Goal: Task Accomplishment & Management: Use online tool/utility

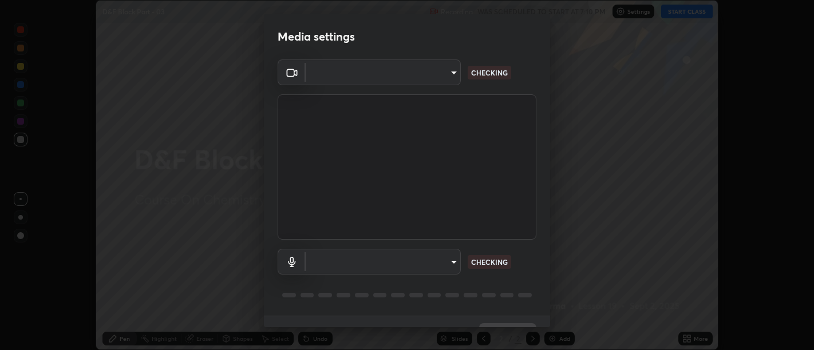
scroll to position [25, 0]
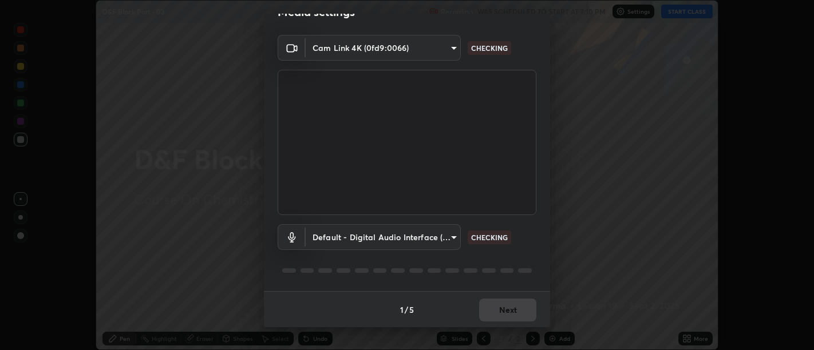
type input "d9b519daceb8a772394af6ea8e45353be5bbf62d8cb1cf3345c472de64055974"
click at [451, 240] on body "Erase all D&F Block Part - 03 Recording WAS SCHEDULED TO START AT 7:10 PM Setti…" at bounding box center [407, 175] width 814 height 350
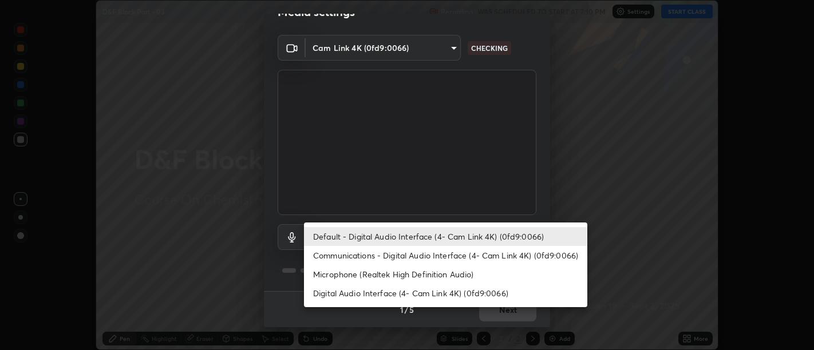
click at [413, 257] on li "Communications - Digital Audio Interface (4- Cam Link 4K) (0fd9:0066)" at bounding box center [445, 255] width 283 height 19
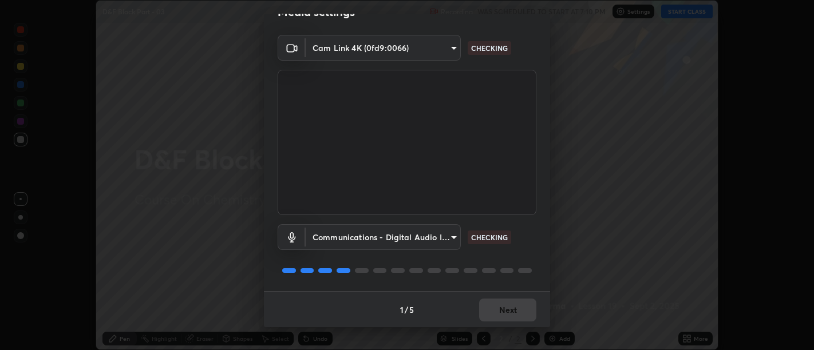
click at [447, 236] on body "Erase all D&F Block Part - 03 Recording WAS SCHEDULED TO START AT 7:10 PM Setti…" at bounding box center [407, 175] width 814 height 350
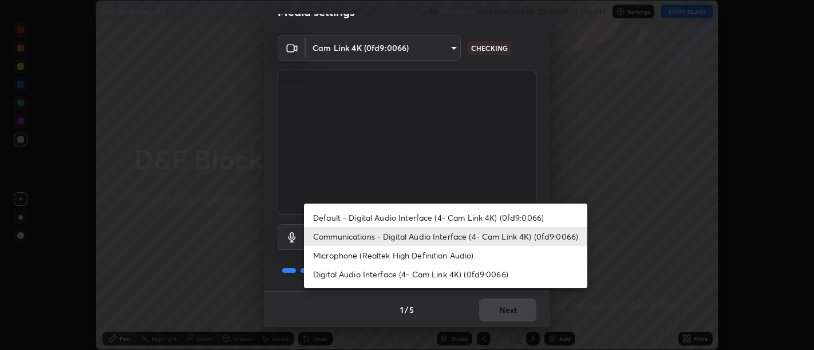
click at [401, 222] on li "Default - Digital Audio Interface (4- Cam Link 4K) (0fd9:0066)" at bounding box center [445, 217] width 283 height 19
type input "default"
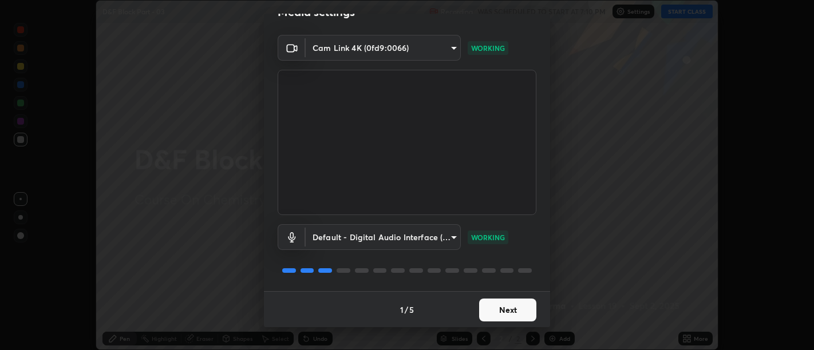
click at [504, 300] on button "Next" at bounding box center [507, 310] width 57 height 23
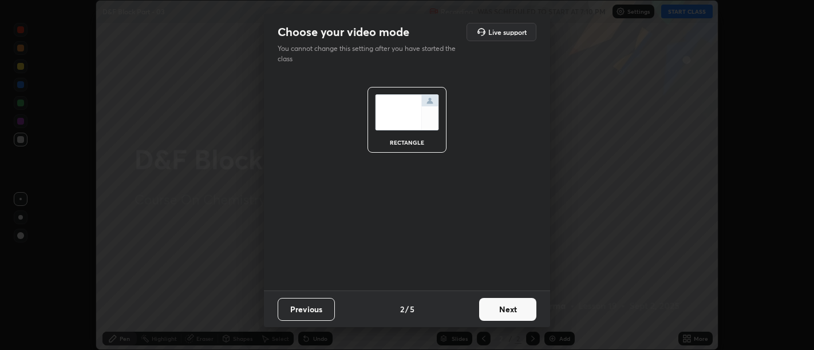
click at [515, 310] on button "Next" at bounding box center [507, 309] width 57 height 23
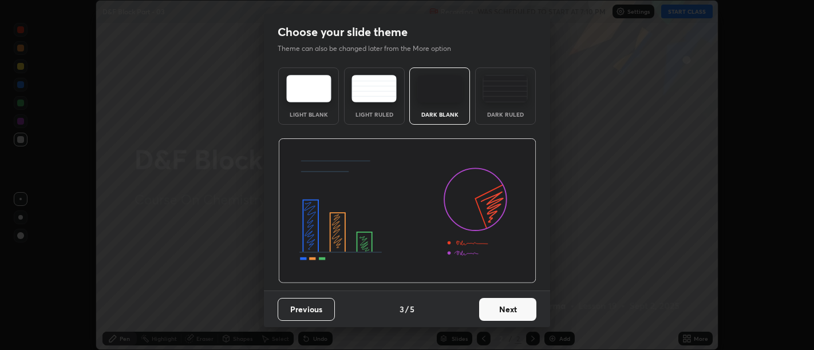
click at [514, 310] on button "Next" at bounding box center [507, 309] width 57 height 23
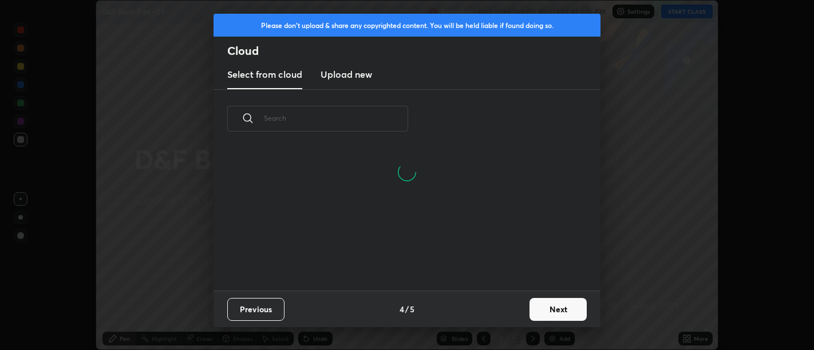
click at [550, 307] on button "Next" at bounding box center [558, 309] width 57 height 23
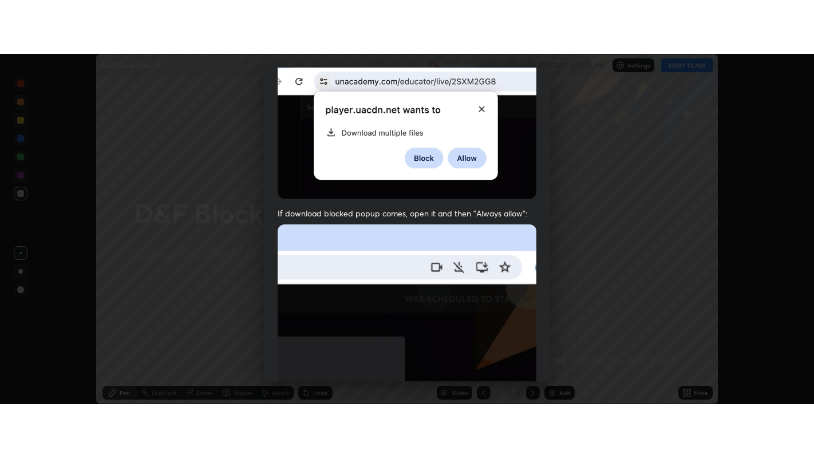
scroll to position [258, 0]
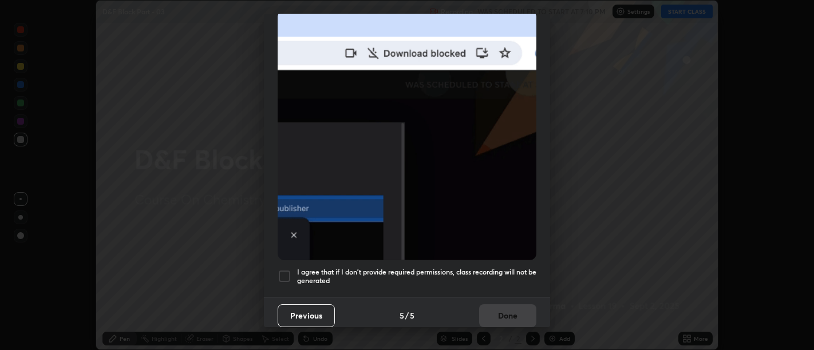
click at [507, 277] on h5 "I agree that if I don't provide required permissions, class recording will not …" at bounding box center [416, 277] width 239 height 18
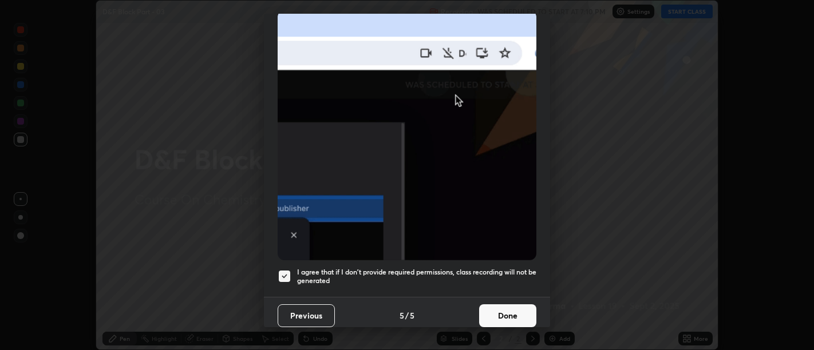
click at [506, 305] on button "Done" at bounding box center [507, 316] width 57 height 23
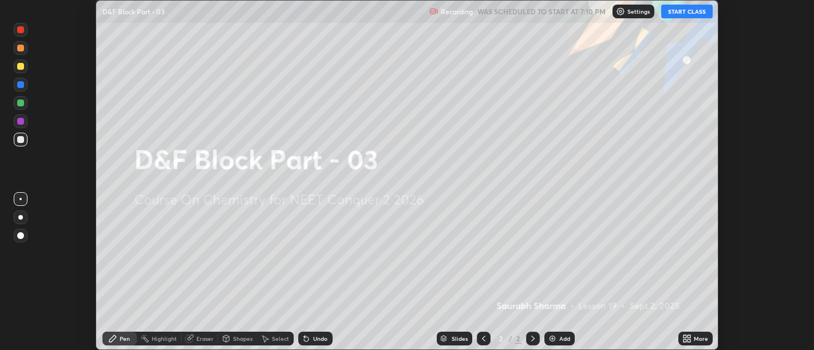
click at [689, 341] on icon at bounding box center [689, 341] width 3 height 3
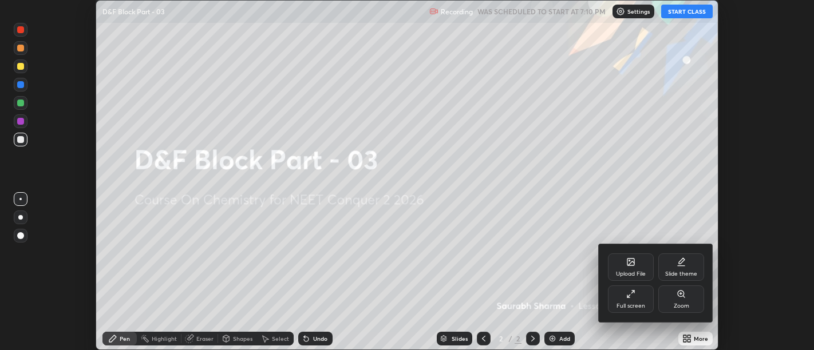
click at [633, 297] on icon at bounding box center [630, 294] width 9 height 9
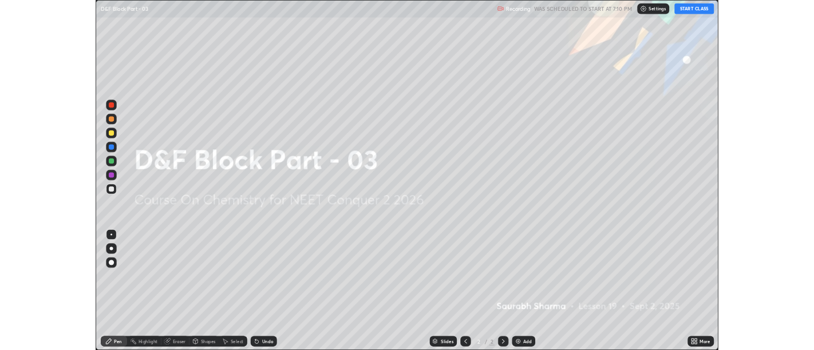
scroll to position [458, 814]
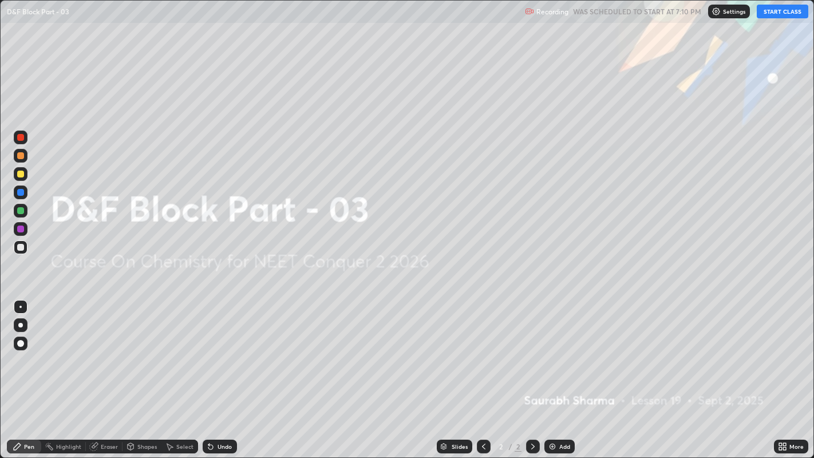
click at [785, 8] on button "START CLASS" at bounding box center [783, 12] width 52 height 14
click at [558, 350] on div "Add" at bounding box center [560, 447] width 30 height 14
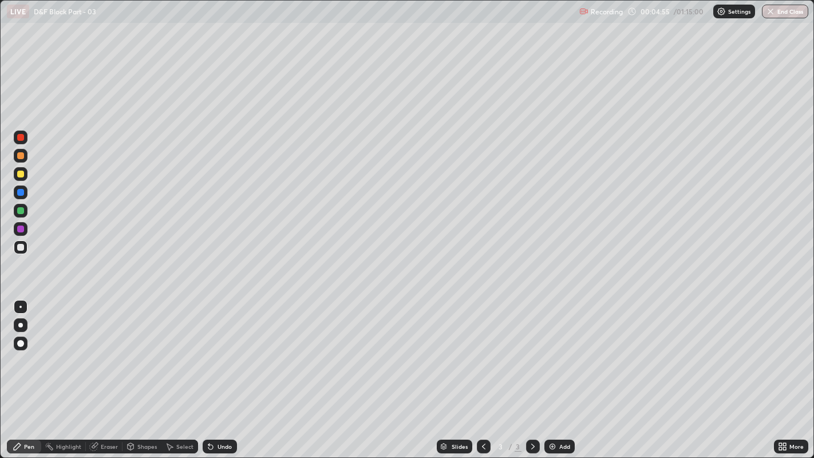
click at [208, 350] on icon at bounding box center [208, 444] width 1 height 1
click at [173, 350] on div "Select" at bounding box center [179, 447] width 37 height 14
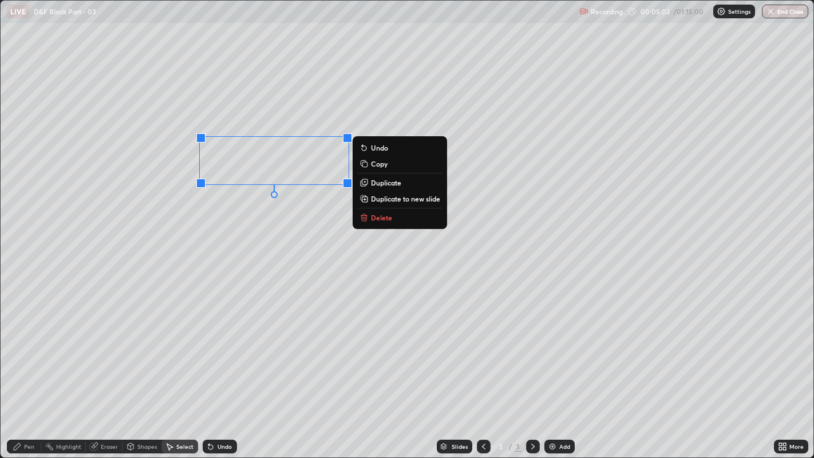
click at [382, 183] on p "Duplicate" at bounding box center [386, 182] width 30 height 9
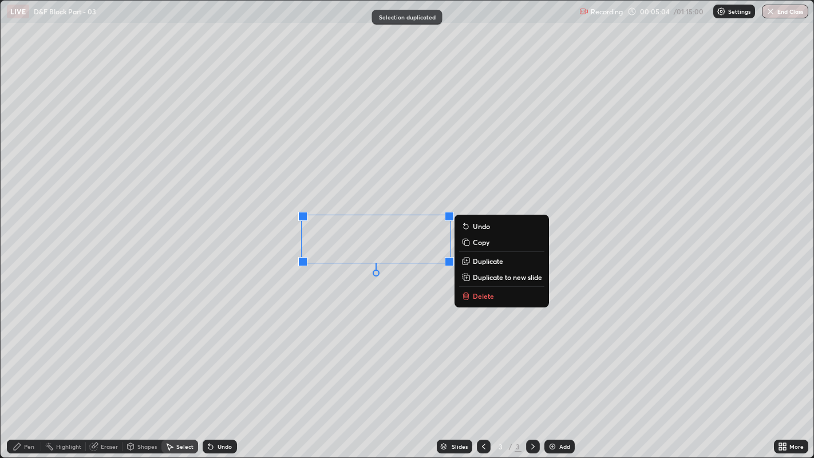
click at [371, 302] on div "0 ° Undo Copy Duplicate Duplicate to new slide Delete" at bounding box center [408, 229] width 814 height 457
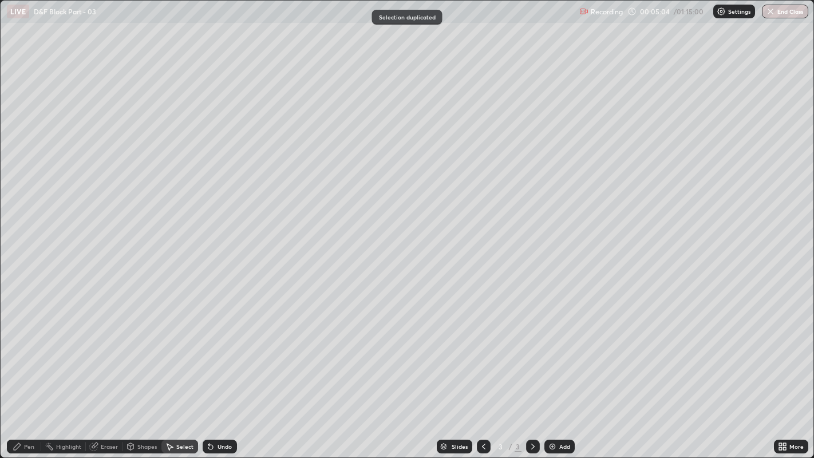
click at [21, 350] on icon at bounding box center [17, 446] width 9 height 9
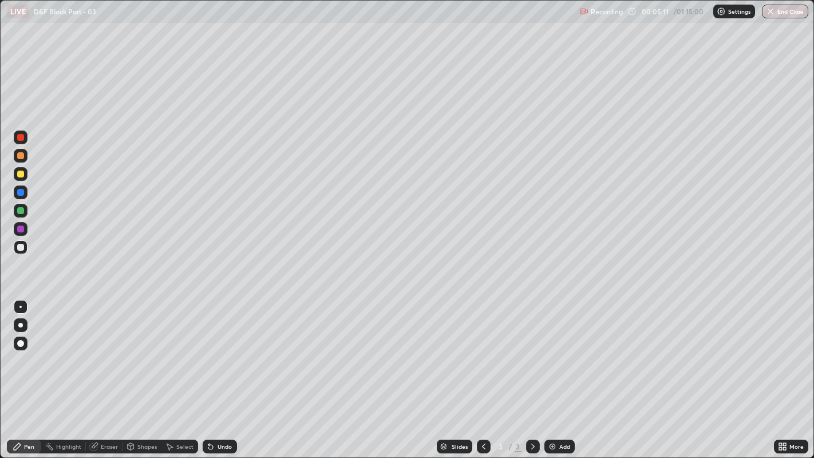
click at [220, 350] on div "Undo" at bounding box center [225, 447] width 14 height 6
click at [173, 350] on icon at bounding box center [169, 446] width 9 height 9
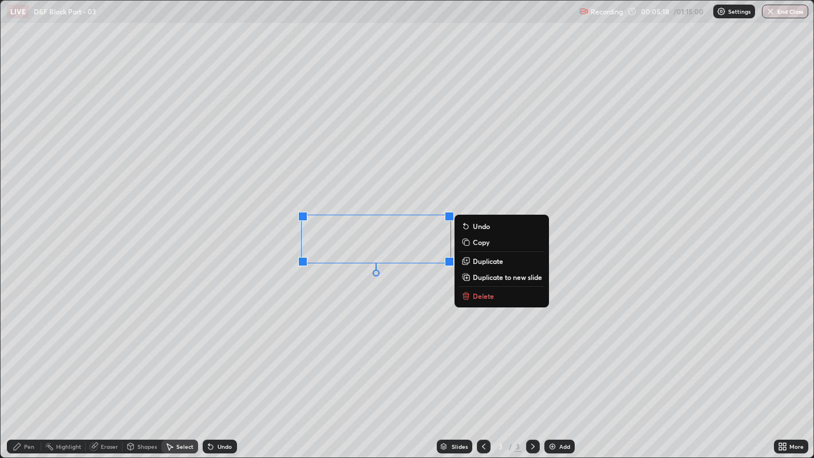
click at [472, 259] on button "Duplicate" at bounding box center [501, 261] width 85 height 14
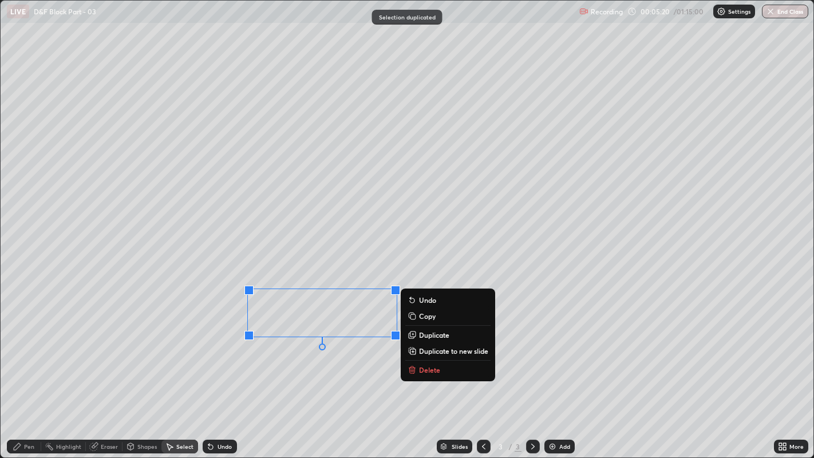
click at [319, 350] on div "0 ° Undo Copy Duplicate Duplicate to new slide Delete" at bounding box center [408, 229] width 814 height 457
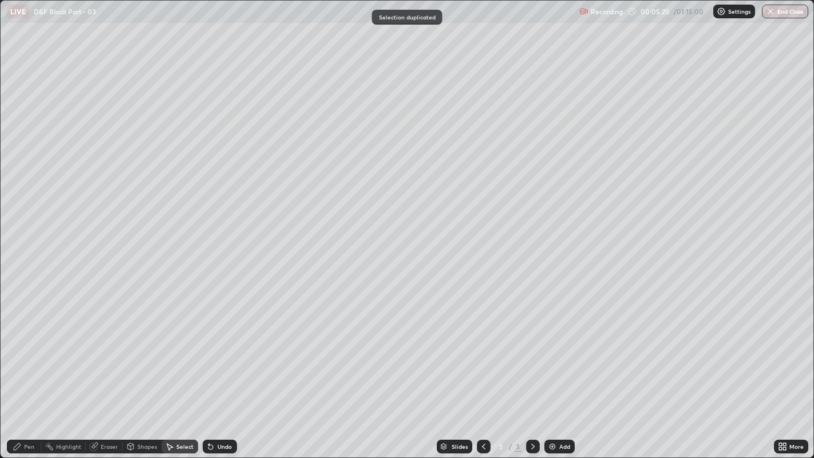
click at [26, 350] on div "Pen" at bounding box center [29, 447] width 10 height 6
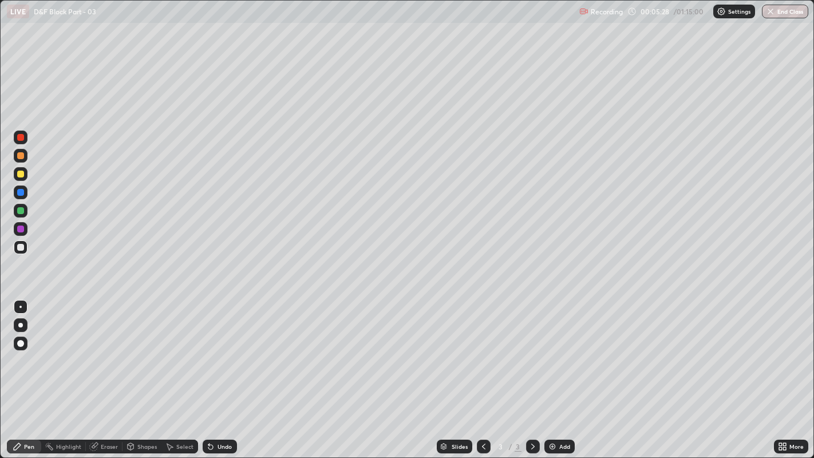
click at [23, 177] on div at bounding box center [21, 174] width 14 height 14
click at [218, 350] on div "Undo" at bounding box center [220, 447] width 34 height 14
click at [233, 350] on div "Undo" at bounding box center [220, 447] width 34 height 14
click at [230, 350] on div "Undo" at bounding box center [220, 447] width 34 height 14
click at [227, 350] on div "Undo" at bounding box center [220, 447] width 34 height 14
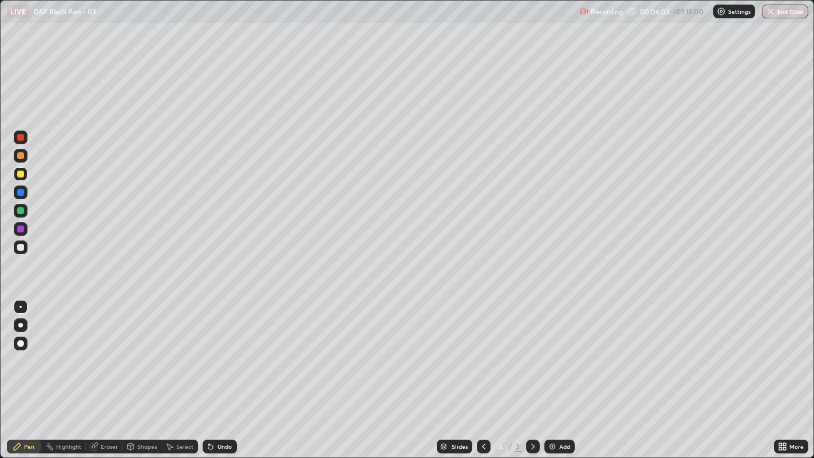
click at [22, 350] on div "Pen" at bounding box center [24, 447] width 34 height 14
click at [27, 350] on div "Pen" at bounding box center [29, 447] width 10 height 6
click at [23, 350] on div "Pen" at bounding box center [24, 447] width 34 height 14
click at [220, 350] on div "Undo" at bounding box center [225, 447] width 14 height 6
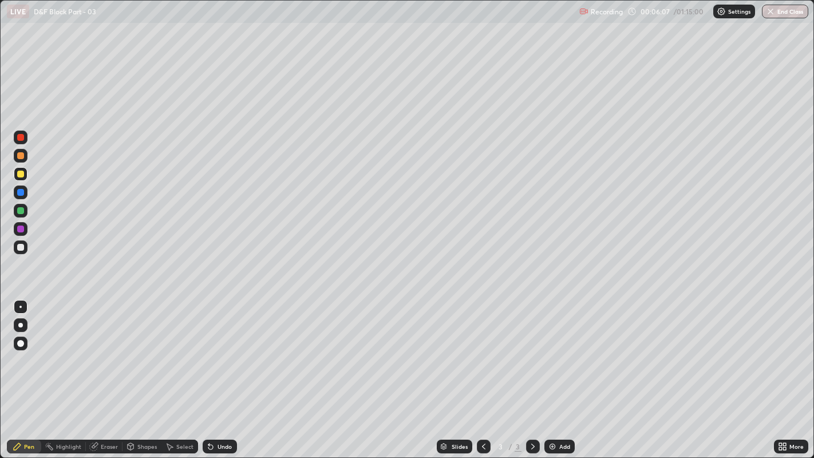
click at [223, 350] on div "Undo" at bounding box center [225, 447] width 14 height 6
click at [31, 350] on div "Pen" at bounding box center [29, 447] width 10 height 6
click at [19, 247] on div at bounding box center [20, 247] width 7 height 7
click at [550, 350] on img at bounding box center [552, 446] width 9 height 9
click at [222, 350] on div "Undo" at bounding box center [225, 447] width 14 height 6
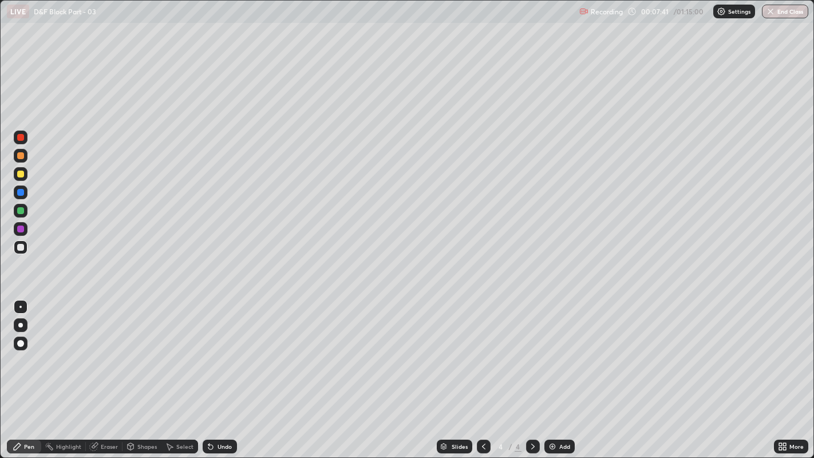
click at [224, 350] on div "Undo" at bounding box center [225, 447] width 14 height 6
click at [20, 173] on div at bounding box center [20, 174] width 7 height 7
click at [107, 350] on div "Eraser" at bounding box center [109, 447] width 17 height 6
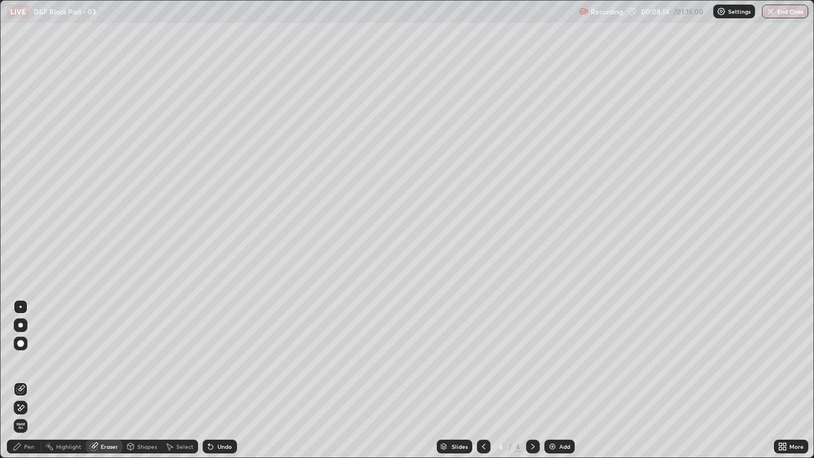
click at [22, 350] on div "Pen" at bounding box center [24, 447] width 34 height 14
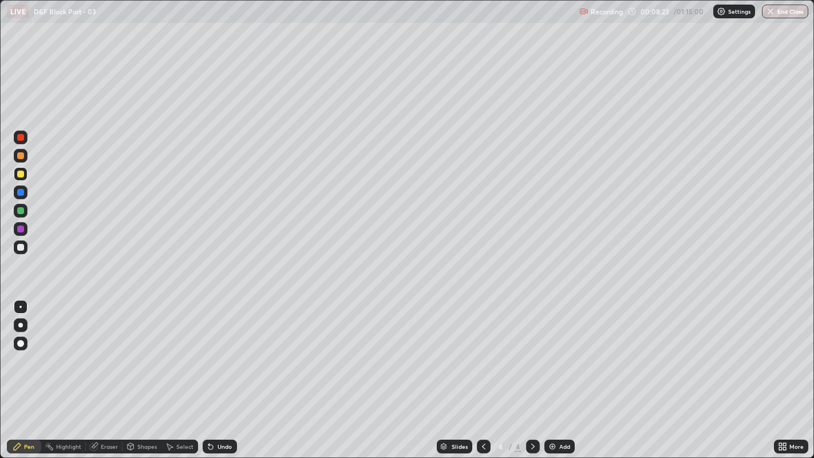
click at [21, 192] on div at bounding box center [20, 192] width 7 height 7
click at [19, 246] on div at bounding box center [20, 247] width 7 height 7
click at [142, 350] on div "Shapes" at bounding box center [142, 447] width 39 height 14
click at [100, 350] on div "Eraser" at bounding box center [104, 447] width 37 height 14
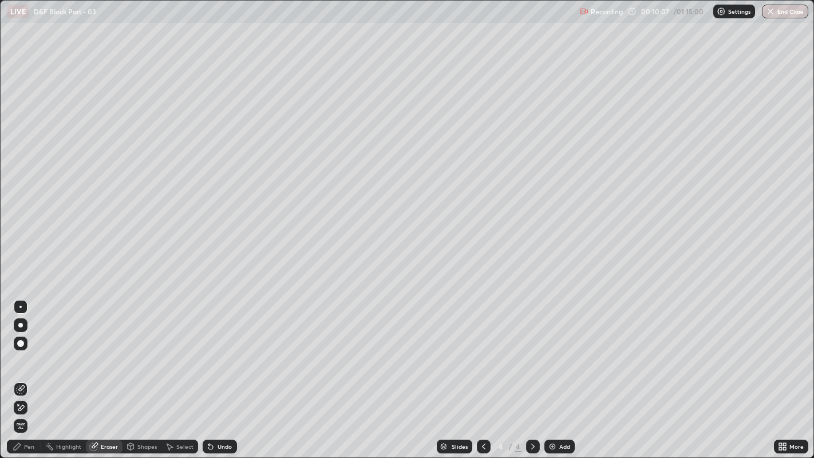
click at [25, 350] on div "Pen" at bounding box center [29, 447] width 10 height 6
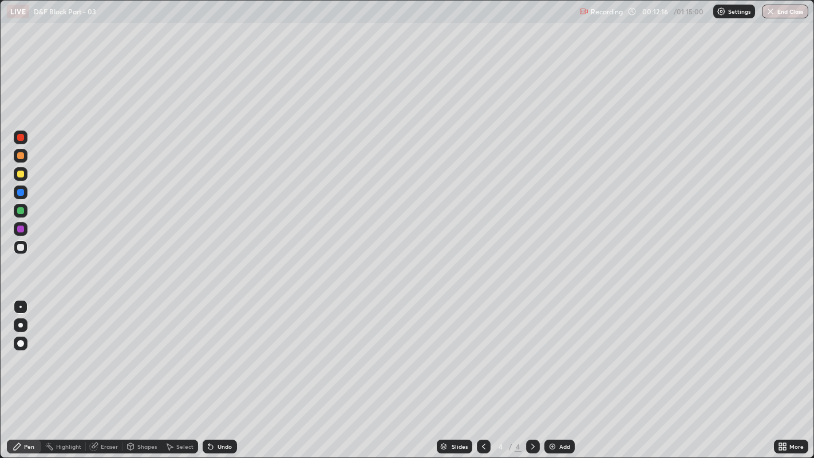
click at [222, 350] on div "Undo" at bounding box center [220, 447] width 34 height 14
click at [218, 350] on div "Undo" at bounding box center [225, 447] width 14 height 6
click at [24, 199] on div at bounding box center [21, 193] width 14 height 14
click at [26, 242] on div at bounding box center [21, 247] width 14 height 14
click at [222, 350] on div "Undo" at bounding box center [220, 447] width 34 height 14
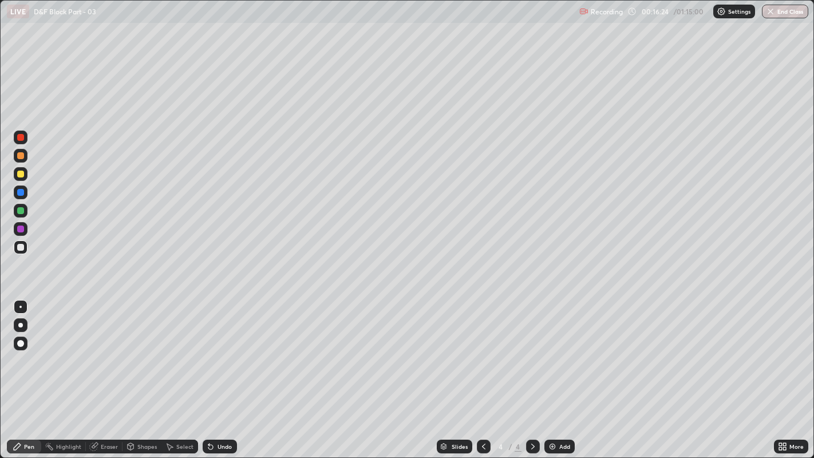
click at [222, 350] on div "Undo" at bounding box center [220, 447] width 34 height 14
click at [559, 350] on div "Add" at bounding box center [564, 447] width 11 height 6
click at [784, 350] on icon at bounding box center [784, 448] width 3 height 3
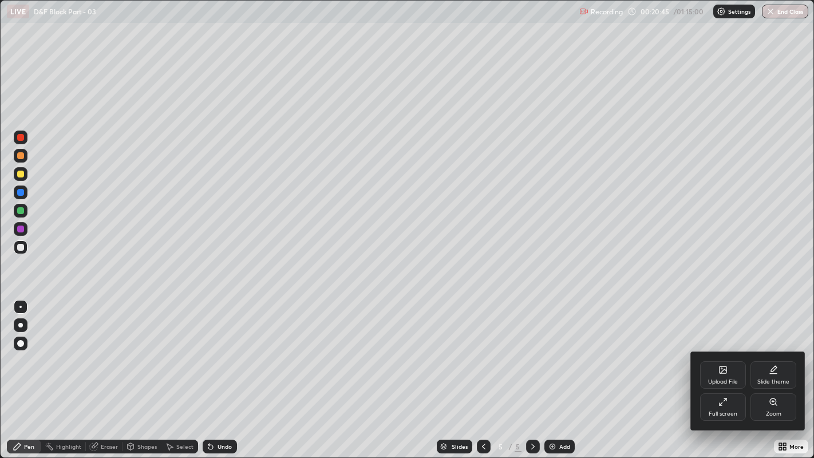
click at [722, 350] on div "Full screen" at bounding box center [723, 406] width 46 height 27
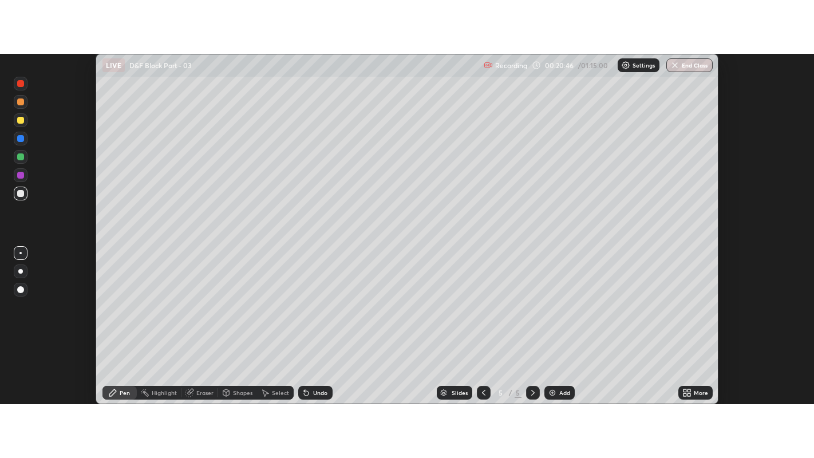
scroll to position [56907, 56444]
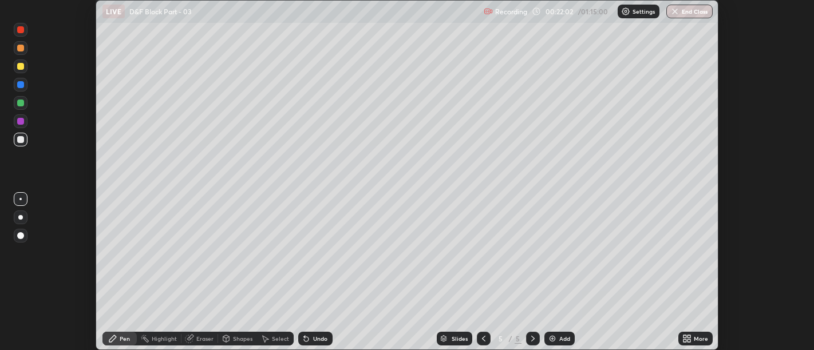
click at [689, 341] on icon at bounding box center [689, 341] width 3 height 3
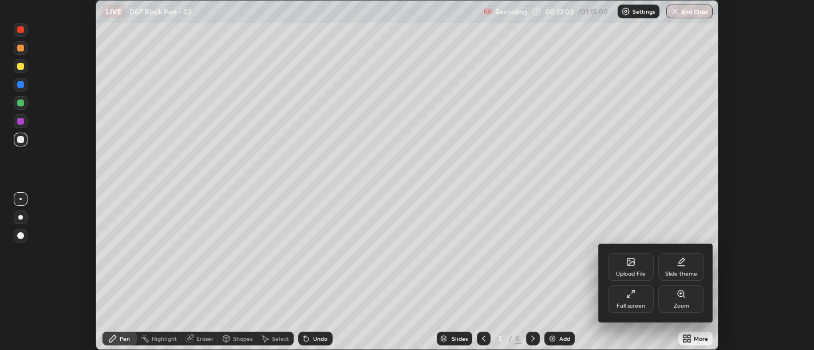
click at [626, 268] on div "Upload File" at bounding box center [631, 267] width 46 height 27
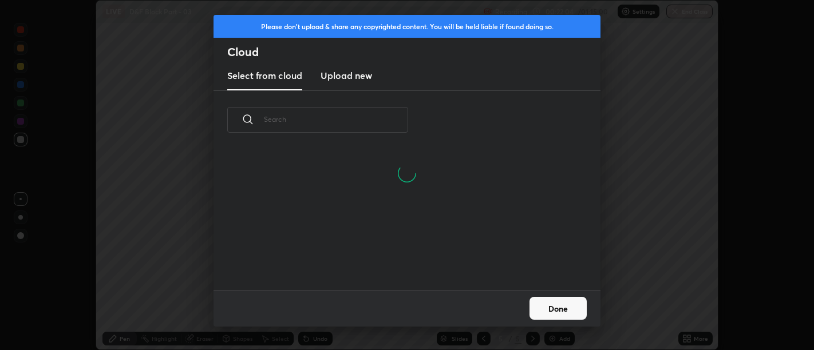
click at [353, 76] on h3 "Upload new" at bounding box center [347, 76] width 52 height 14
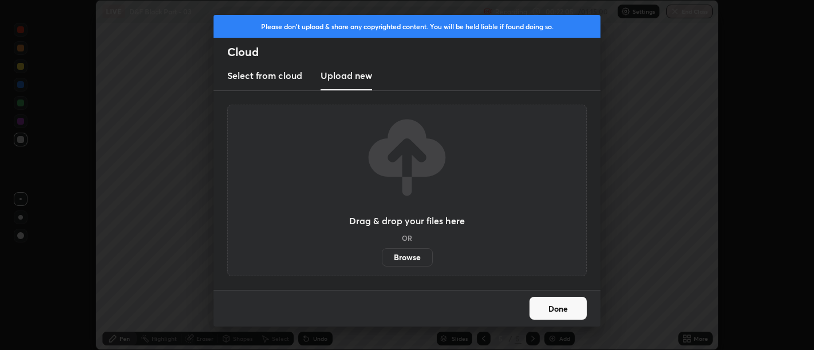
click at [397, 260] on label "Browse" at bounding box center [407, 258] width 51 height 18
click at [382, 260] on input "Browse" at bounding box center [382, 258] width 0 height 18
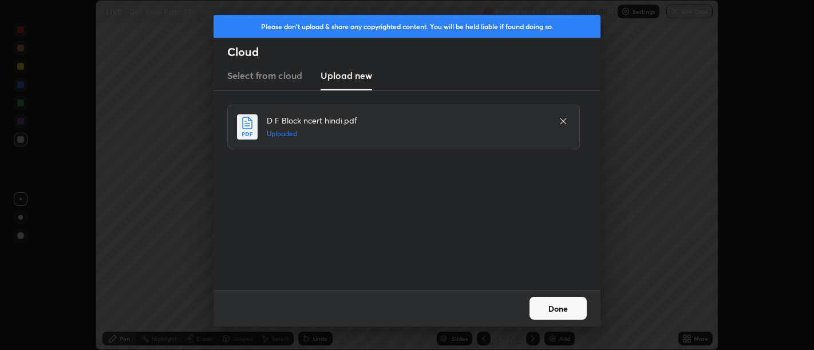
click at [571, 309] on button "Done" at bounding box center [558, 308] width 57 height 23
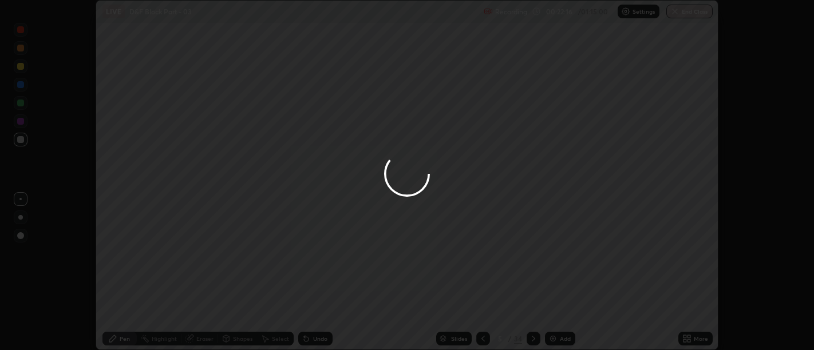
click at [688, 336] on icon at bounding box center [689, 337] width 3 height 3
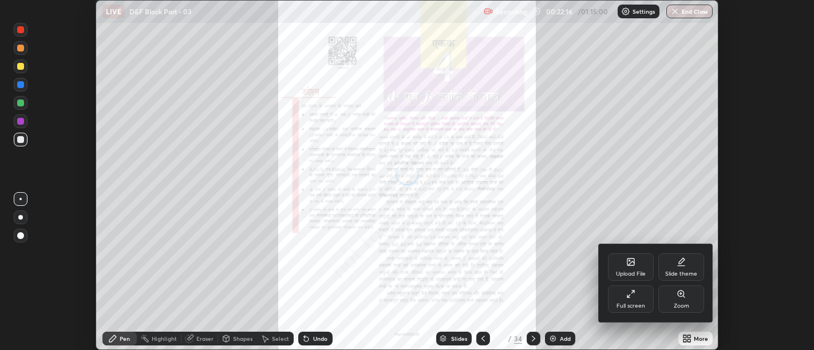
click at [630, 302] on div "Full screen" at bounding box center [631, 299] width 46 height 27
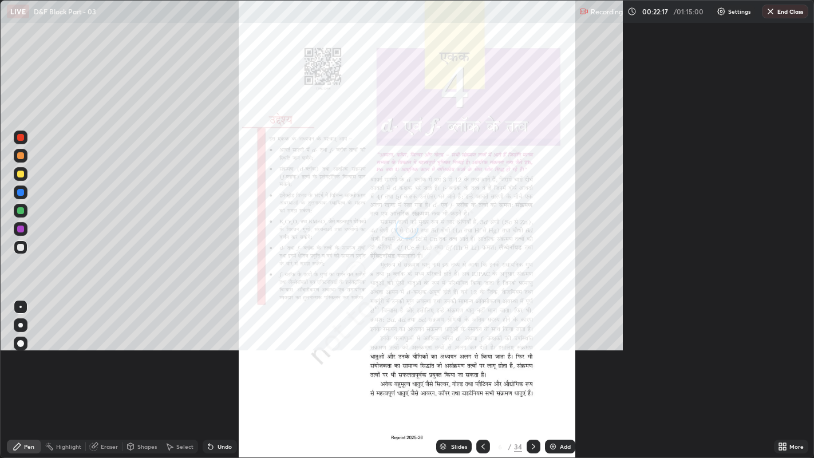
scroll to position [458, 814]
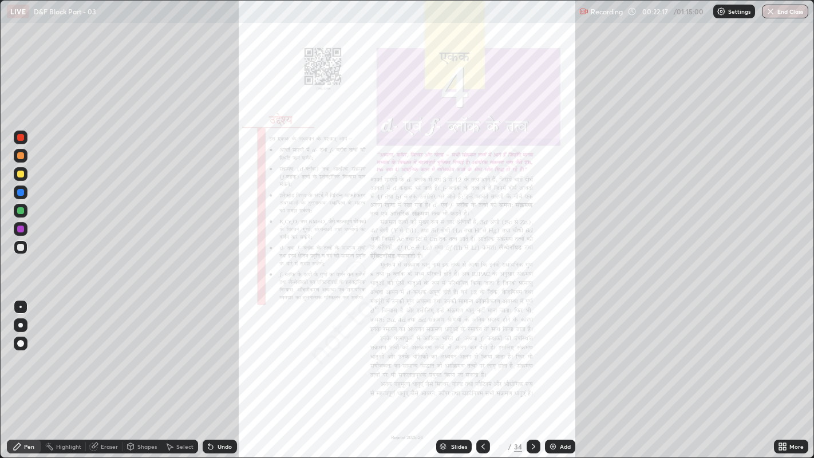
click at [452, 350] on div "Slides" at bounding box center [459, 447] width 16 height 6
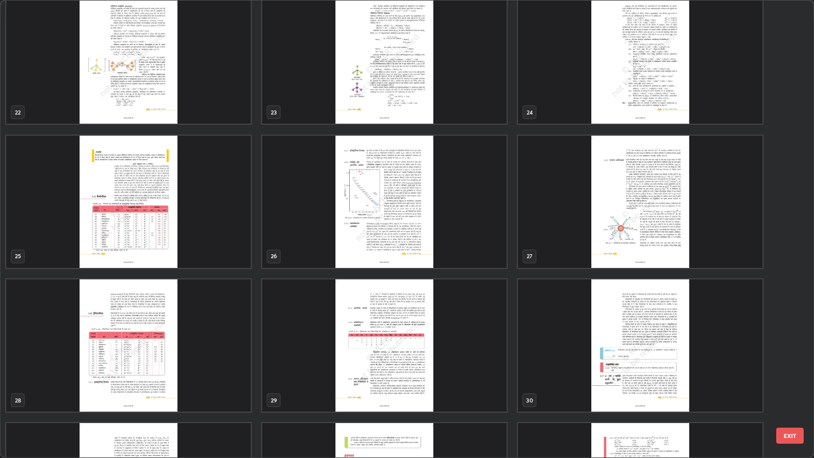
scroll to position [1024, 0]
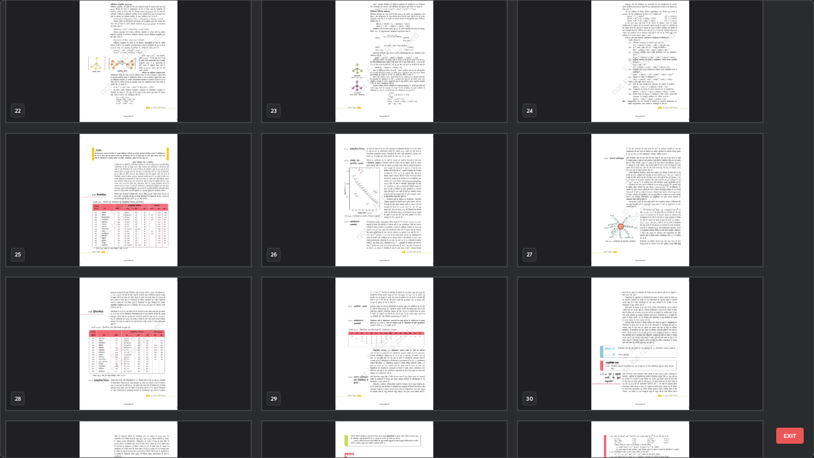
click at [656, 93] on img "grid" at bounding box center [640, 56] width 244 height 132
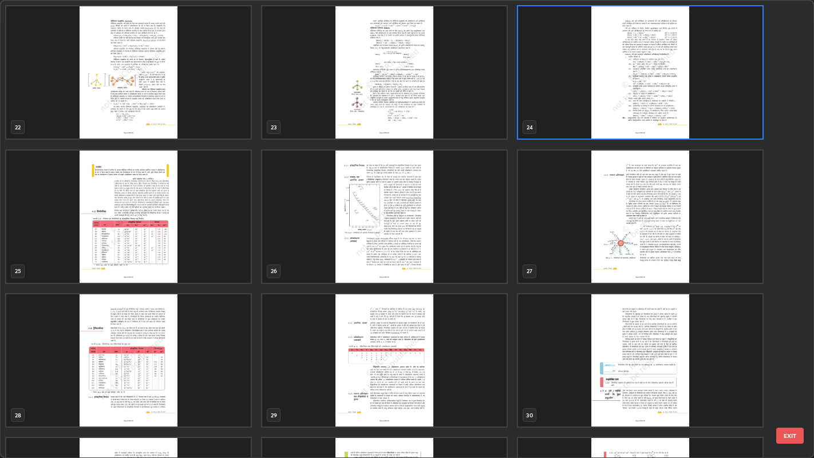
click at [658, 93] on div "16 17 18 19 20 21 22 23 24 25 26 27 28 29 30 31 32 33" at bounding box center [398, 229] width 794 height 457
click at [681, 108] on img "grid" at bounding box center [640, 72] width 244 height 132
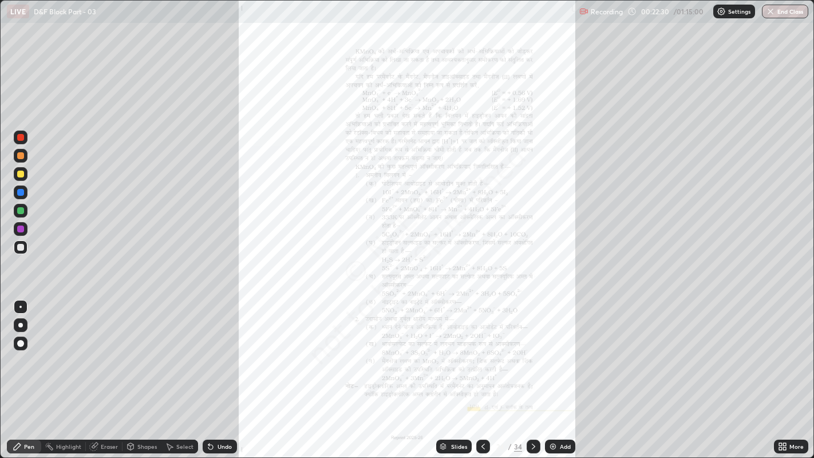
click at [684, 113] on img "grid" at bounding box center [640, 72] width 244 height 132
click at [784, 350] on icon at bounding box center [784, 444] width 3 height 3
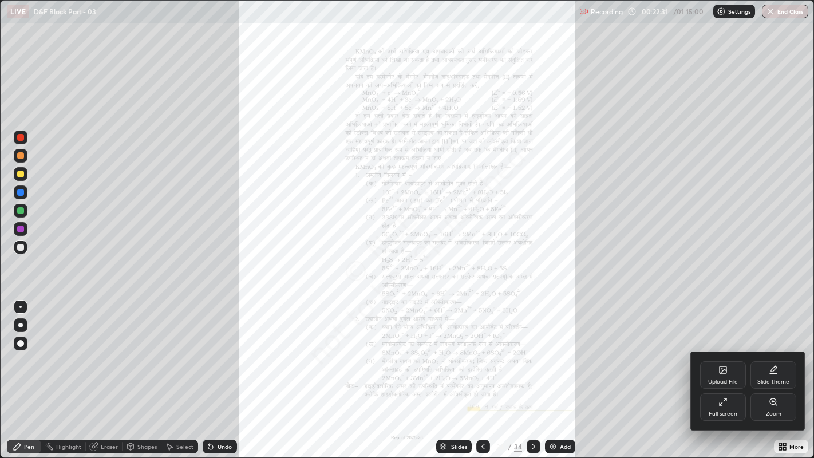
click at [783, 350] on div "Zoom" at bounding box center [774, 406] width 46 height 27
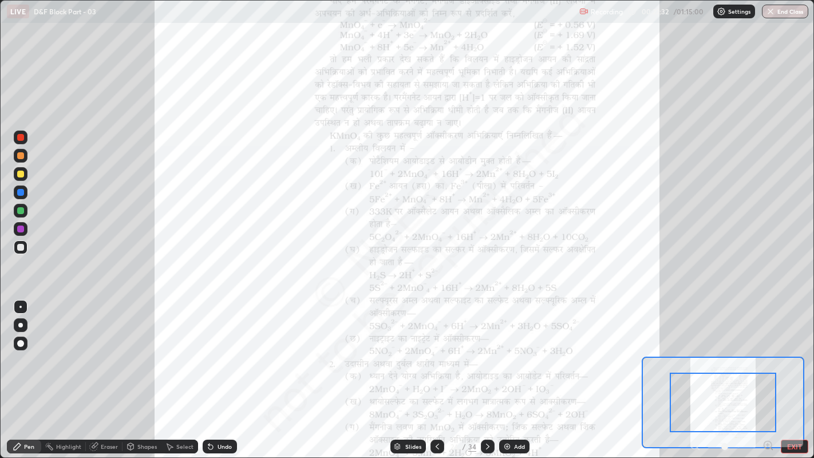
click at [763, 350] on icon at bounding box center [768, 445] width 11 height 11
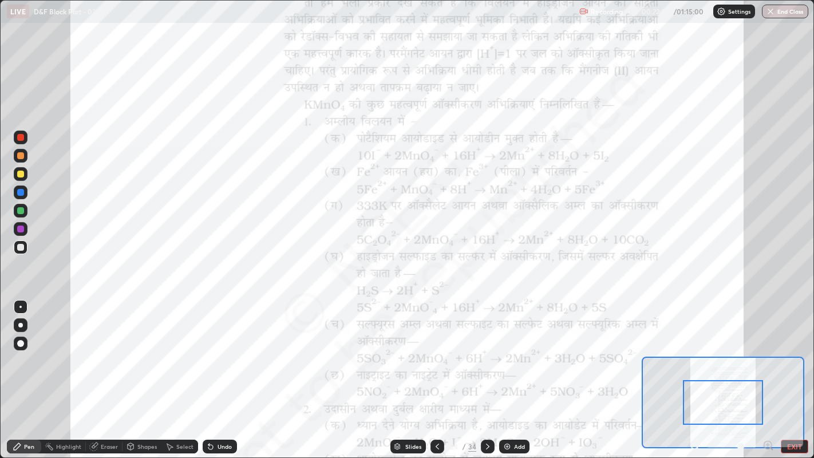
click at [764, 350] on icon at bounding box center [768, 445] width 11 height 11
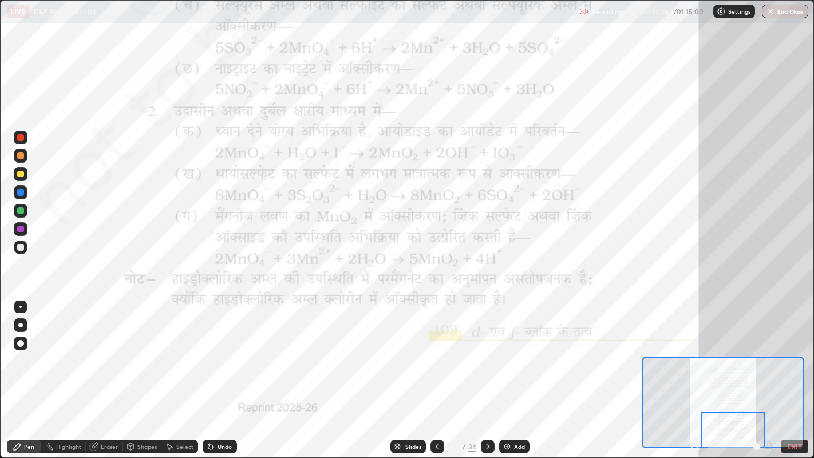
click at [26, 141] on div at bounding box center [21, 138] width 14 height 14
click at [136, 350] on div "Shapes" at bounding box center [142, 447] width 39 height 14
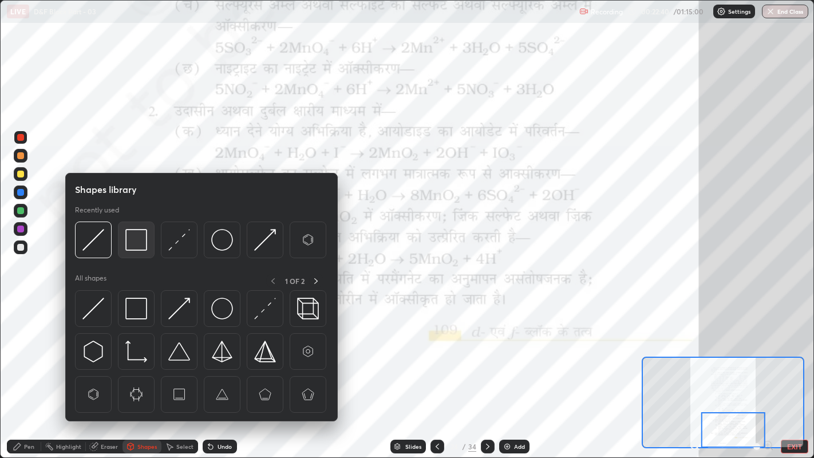
click at [136, 244] on img at bounding box center [136, 240] width 22 height 22
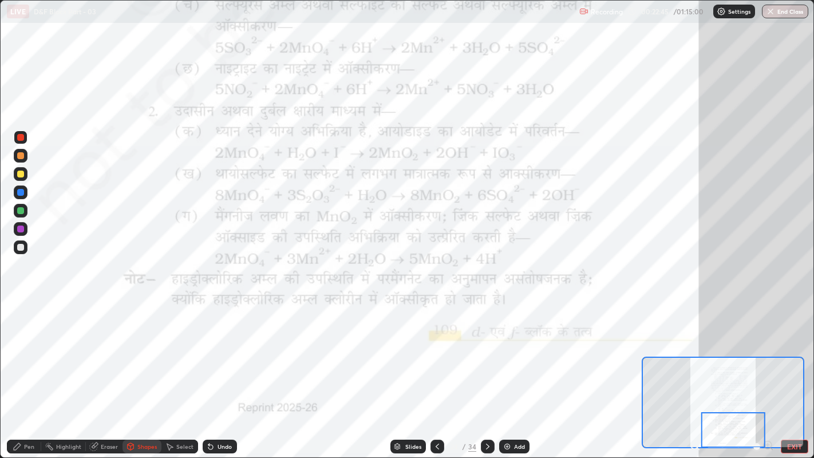
click at [27, 350] on div "Pen" at bounding box center [29, 447] width 10 height 6
click at [20, 306] on div at bounding box center [20, 307] width 2 height 2
click at [63, 350] on div "Highlight" at bounding box center [68, 447] width 25 height 6
click at [22, 210] on div at bounding box center [20, 210] width 7 height 7
click at [397, 350] on div "Slides" at bounding box center [409, 447] width 36 height 14
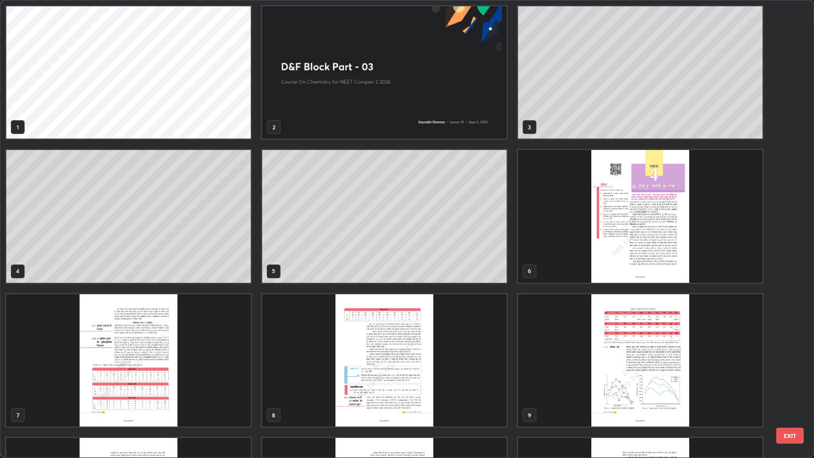
scroll to position [6, 0]
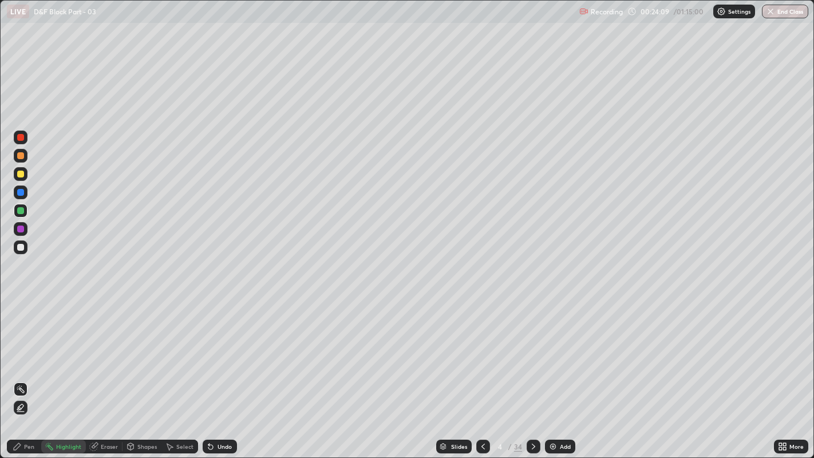
click at [23, 350] on div "Pen" at bounding box center [24, 447] width 34 height 14
click at [20, 306] on div at bounding box center [20, 307] width 2 height 2
click at [25, 240] on div at bounding box center [21, 247] width 14 height 18
click at [59, 350] on div "Highlight" at bounding box center [63, 447] width 45 height 14
click at [25, 350] on div "Pen" at bounding box center [29, 447] width 10 height 6
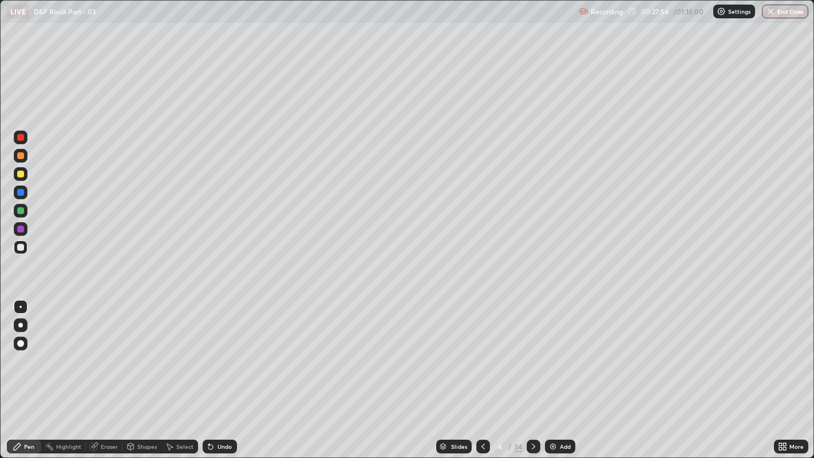
click at [64, 350] on div "Highlight" at bounding box center [68, 447] width 25 height 6
click at [21, 350] on icon at bounding box center [17, 446] width 9 height 9
click at [532, 350] on icon at bounding box center [533, 446] width 9 height 9
click at [223, 350] on div "Undo" at bounding box center [220, 447] width 34 height 14
click at [216, 350] on div "Undo" at bounding box center [220, 447] width 34 height 14
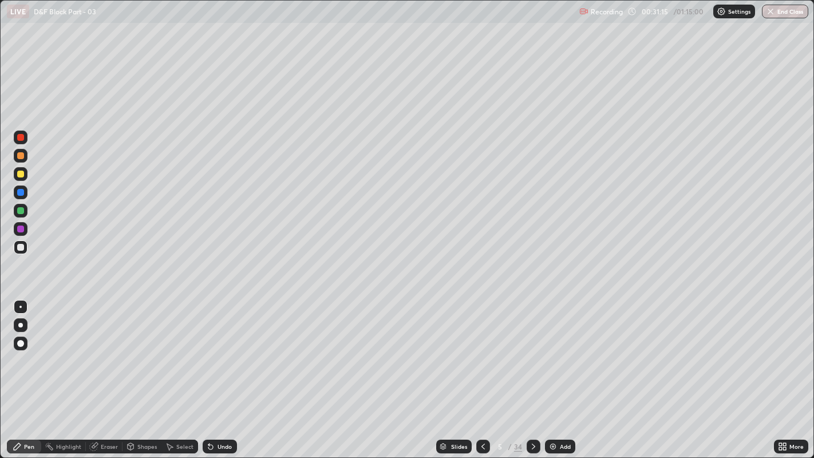
click at [554, 350] on img at bounding box center [553, 446] width 9 height 9
click at [139, 350] on div "Shapes" at bounding box center [146, 447] width 19 height 6
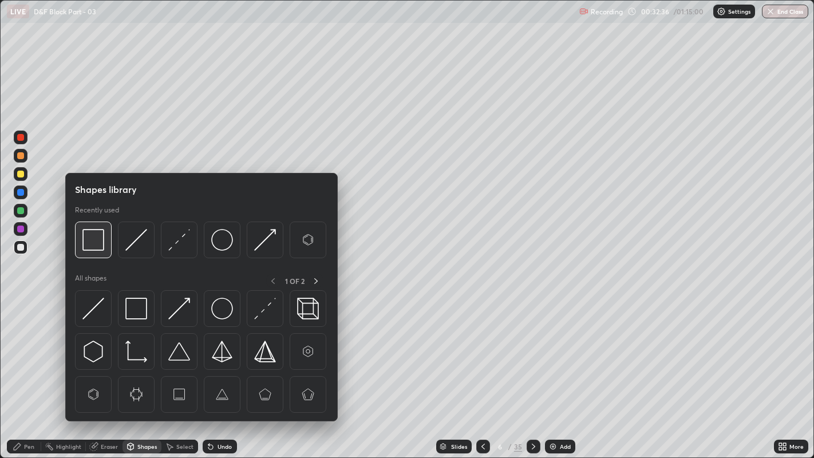
click at [100, 242] on img at bounding box center [93, 240] width 22 height 22
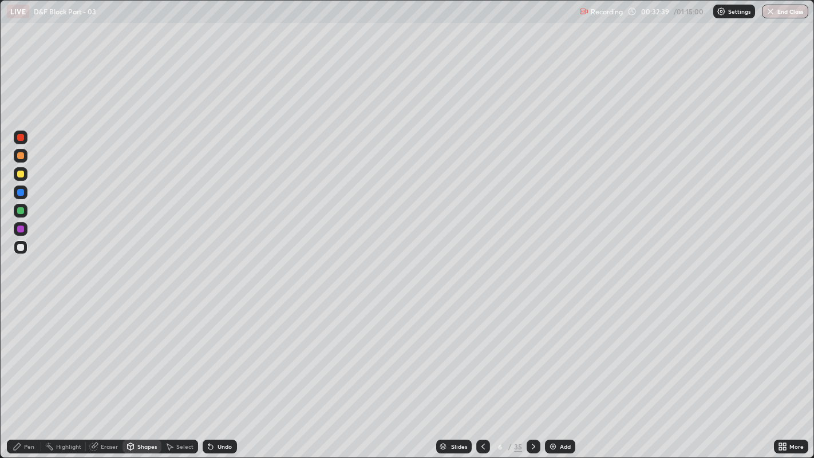
click at [25, 350] on div "Pen" at bounding box center [24, 447] width 34 height 14
click at [140, 350] on div "Shapes" at bounding box center [142, 447] width 39 height 14
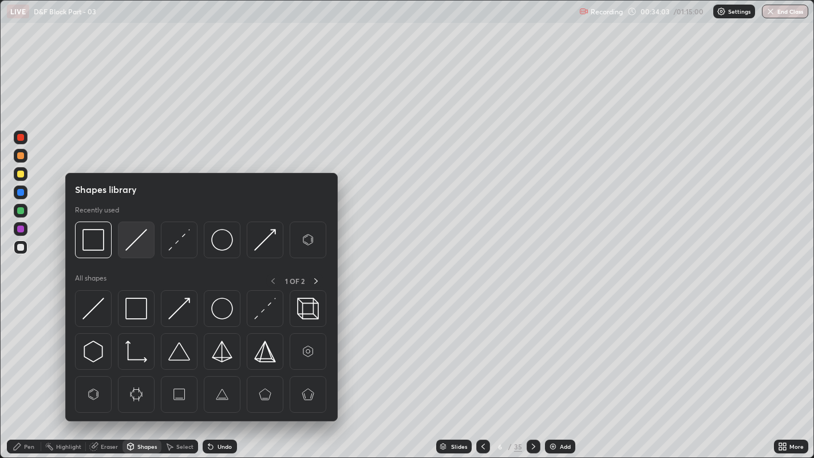
click at [128, 246] on img at bounding box center [136, 240] width 22 height 22
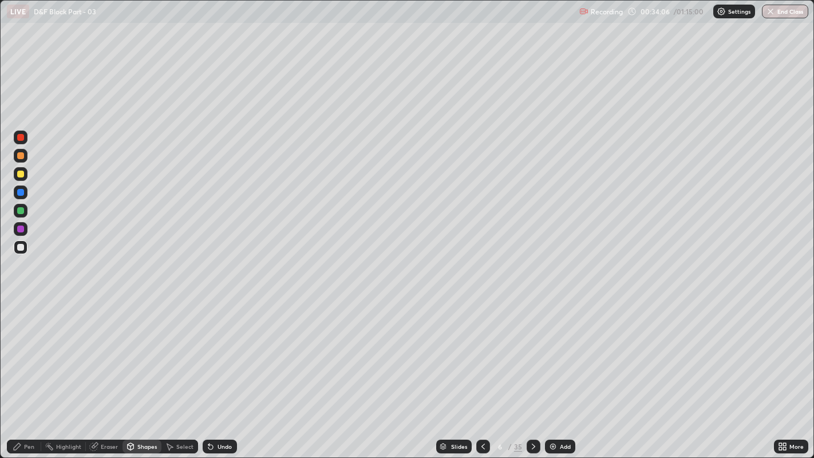
click at [27, 350] on div "Pen" at bounding box center [29, 447] width 10 height 6
click at [181, 350] on div "Select" at bounding box center [184, 447] width 17 height 6
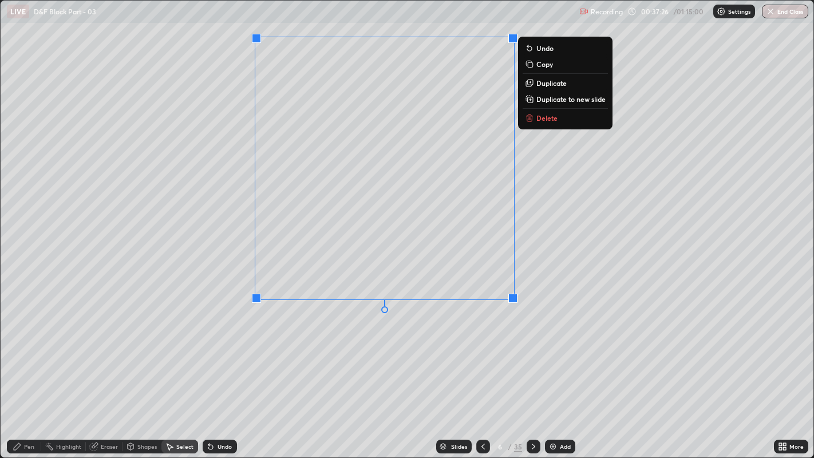
click at [571, 251] on div "0 ° Undo Copy Duplicate Duplicate to new slide Delete" at bounding box center [408, 229] width 814 height 457
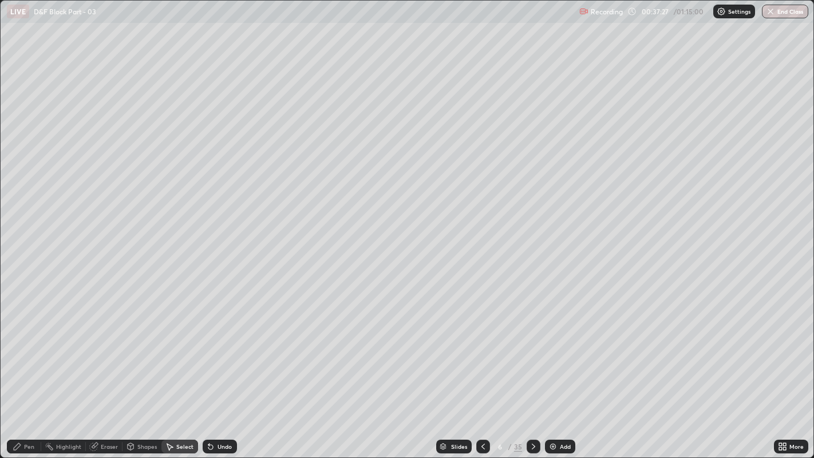
click at [29, 350] on div "Pen" at bounding box center [29, 447] width 10 height 6
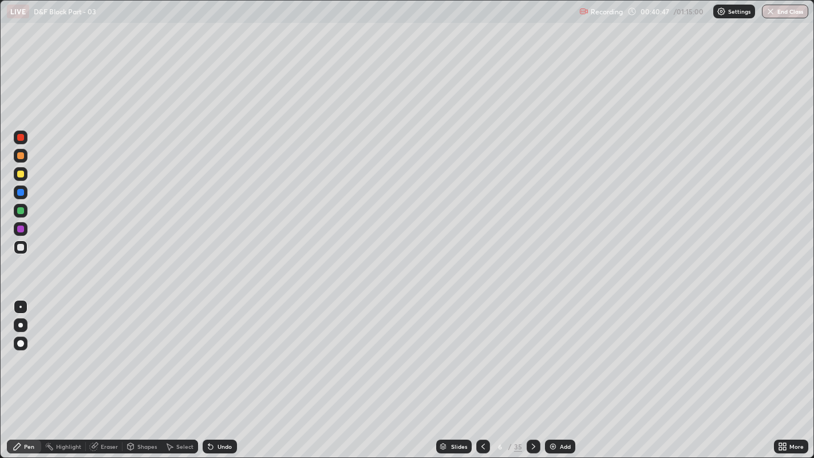
click at [20, 251] on div at bounding box center [21, 247] width 14 height 14
click at [19, 350] on div at bounding box center [21, 343] width 14 height 18
click at [20, 306] on div at bounding box center [20, 307] width 2 height 2
click at [46, 350] on circle at bounding box center [46, 444] width 1 height 1
click at [28, 350] on div "Pen" at bounding box center [29, 447] width 10 height 6
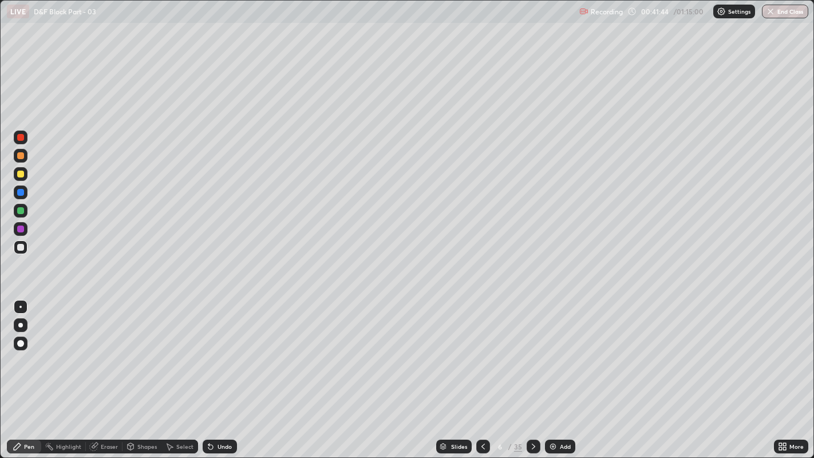
click at [178, 350] on div "Select" at bounding box center [184, 447] width 17 height 6
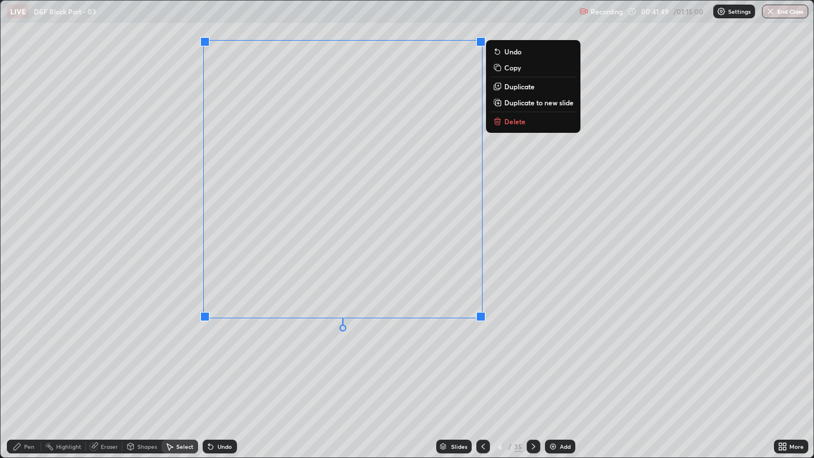
click at [525, 297] on div "0 ° Undo Copy Duplicate Duplicate to new slide Delete" at bounding box center [408, 229] width 814 height 457
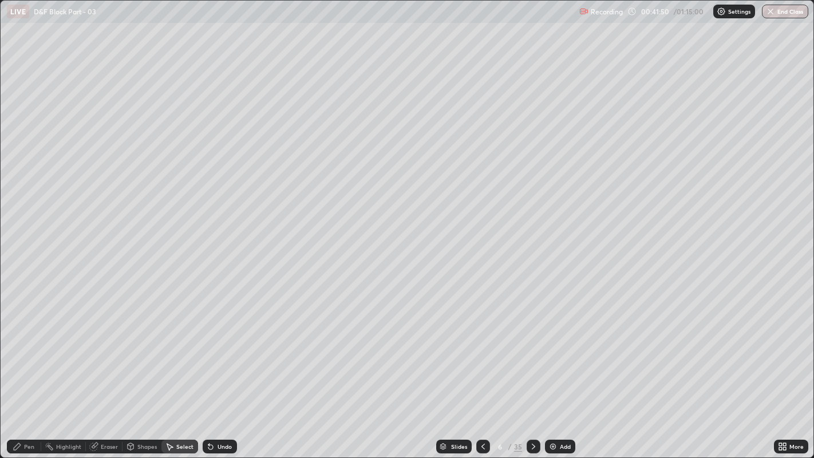
click at [25, 350] on div "Pen" at bounding box center [24, 447] width 34 height 14
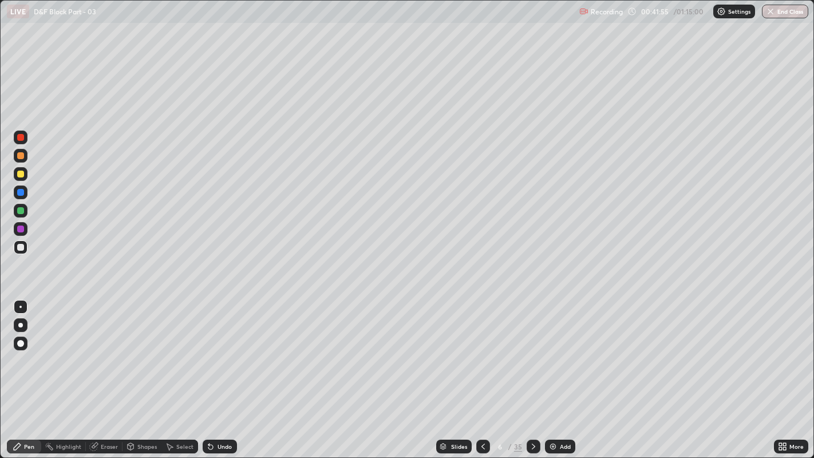
click at [19, 175] on div at bounding box center [20, 174] width 7 height 7
click at [210, 350] on icon at bounding box center [210, 447] width 5 height 5
click at [21, 246] on div at bounding box center [20, 247] width 7 height 7
click at [218, 350] on div "Undo" at bounding box center [225, 447] width 14 height 6
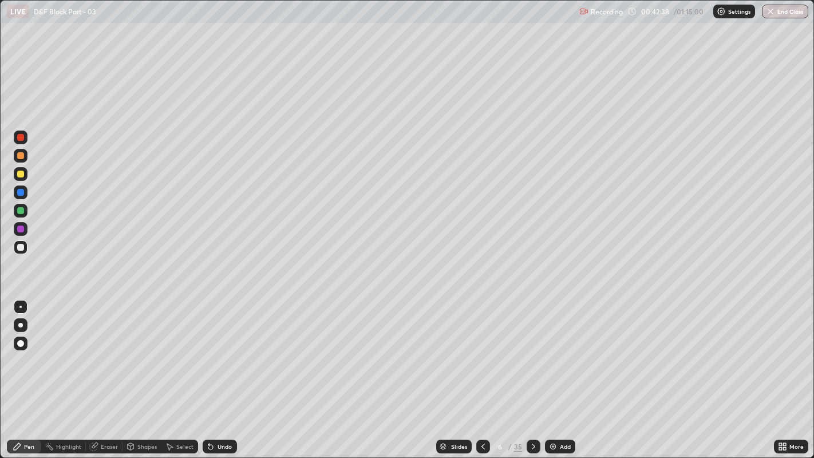
click at [223, 350] on div "Undo" at bounding box center [220, 447] width 34 height 14
click at [23, 254] on div at bounding box center [21, 247] width 14 height 14
click at [558, 350] on div "Add" at bounding box center [560, 447] width 30 height 14
click at [218, 350] on div "Undo" at bounding box center [220, 447] width 34 height 14
click at [219, 350] on div "Undo" at bounding box center [225, 447] width 14 height 6
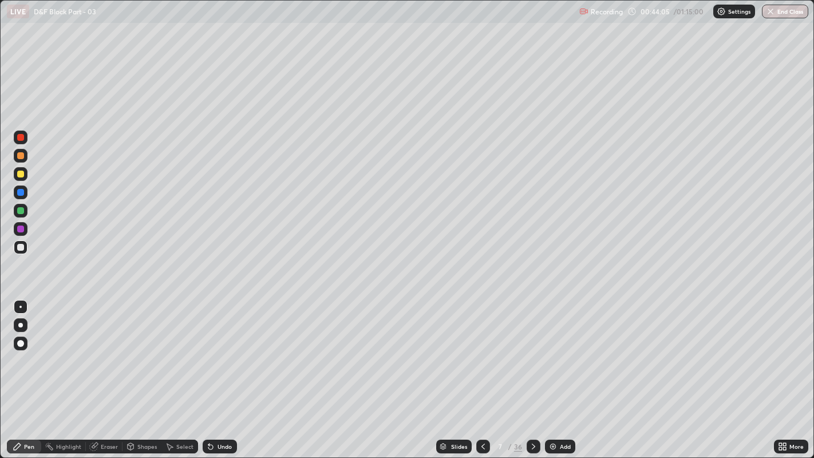
click at [220, 350] on div "Undo" at bounding box center [220, 447] width 34 height 14
click at [105, 350] on div "Eraser" at bounding box center [109, 447] width 17 height 6
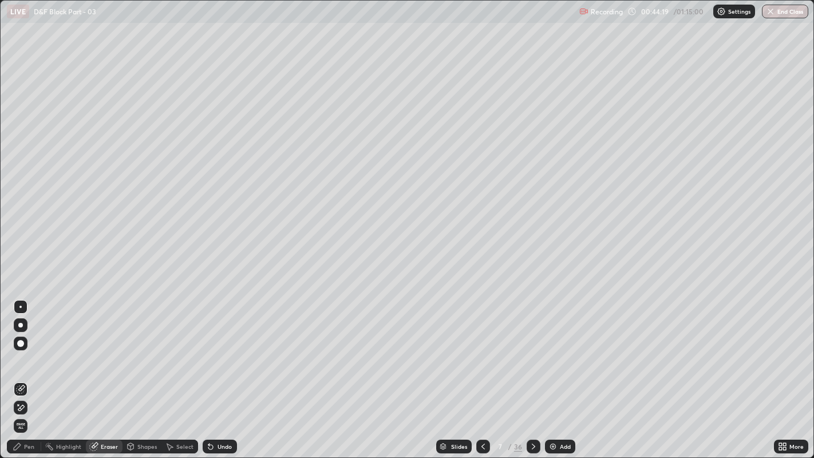
click at [26, 350] on div "Pen" at bounding box center [29, 447] width 10 height 6
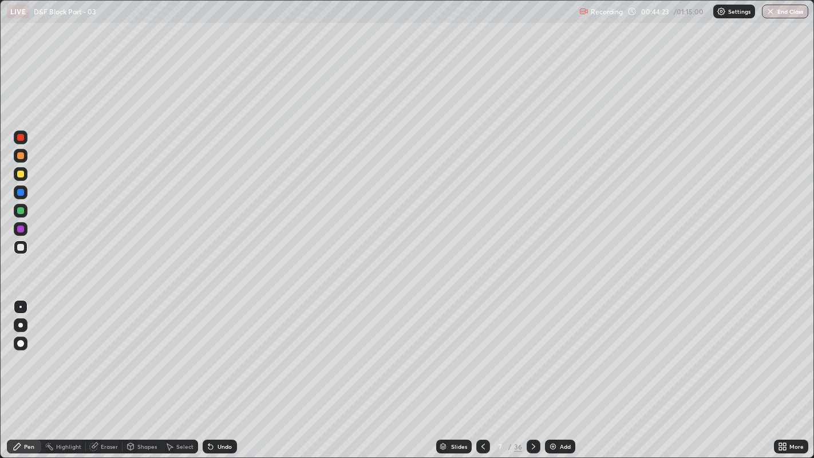
click at [108, 350] on div "Eraser" at bounding box center [109, 447] width 17 height 6
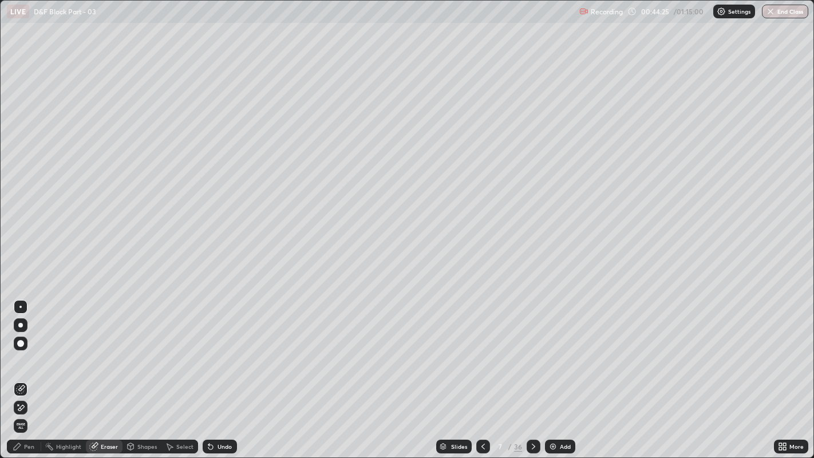
click at [28, 350] on div "Pen" at bounding box center [24, 447] width 34 height 14
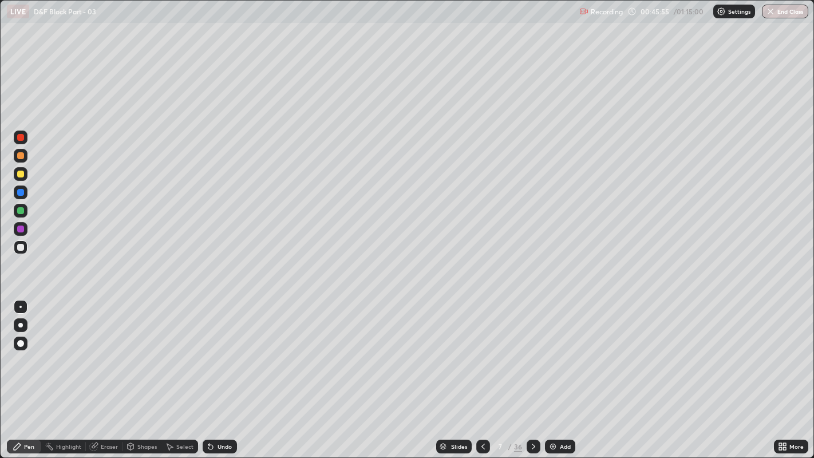
click at [186, 350] on div "Select" at bounding box center [184, 447] width 17 height 6
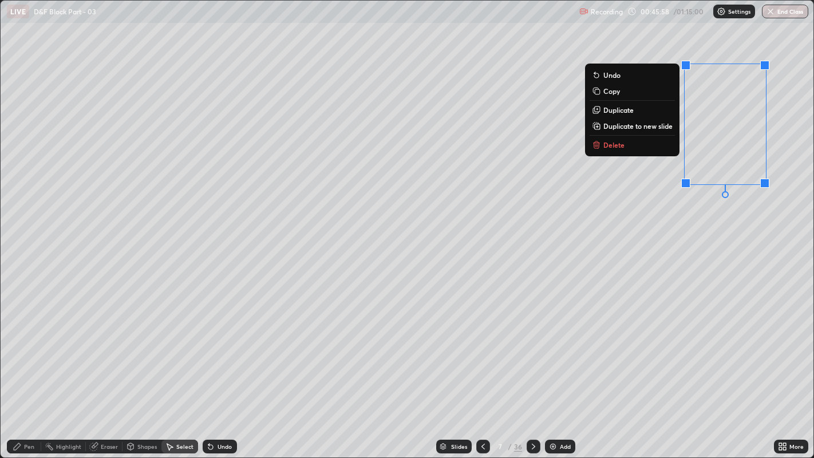
click at [618, 149] on button "Delete" at bounding box center [632, 145] width 85 height 14
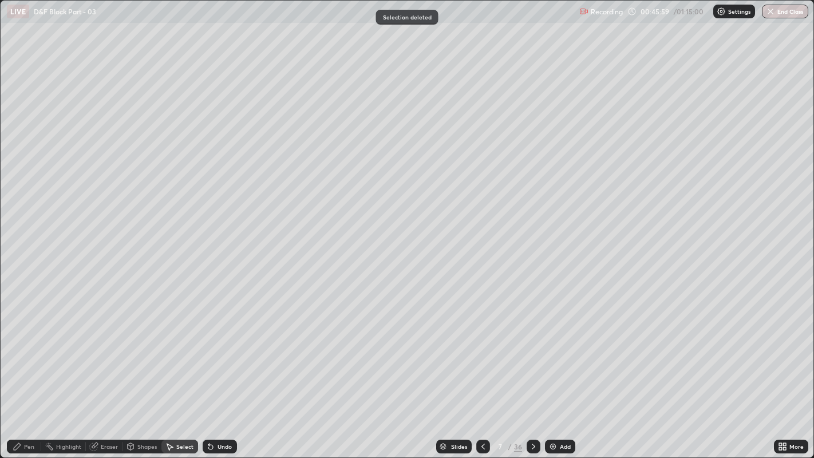
click at [28, 350] on div "Pen" at bounding box center [24, 447] width 34 height 14
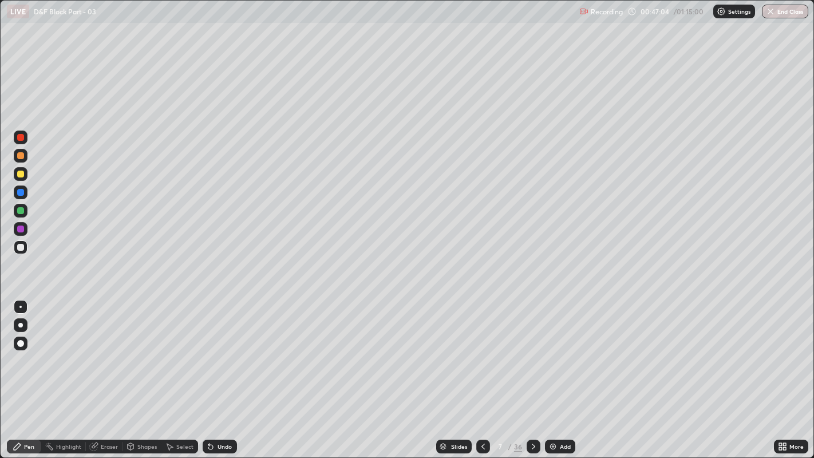
click at [218, 350] on div "Undo" at bounding box center [225, 447] width 14 height 6
click at [210, 350] on icon at bounding box center [210, 447] width 5 height 5
click at [208, 350] on icon at bounding box center [210, 447] width 5 height 5
click at [456, 350] on div "Slides" at bounding box center [459, 447] width 16 height 6
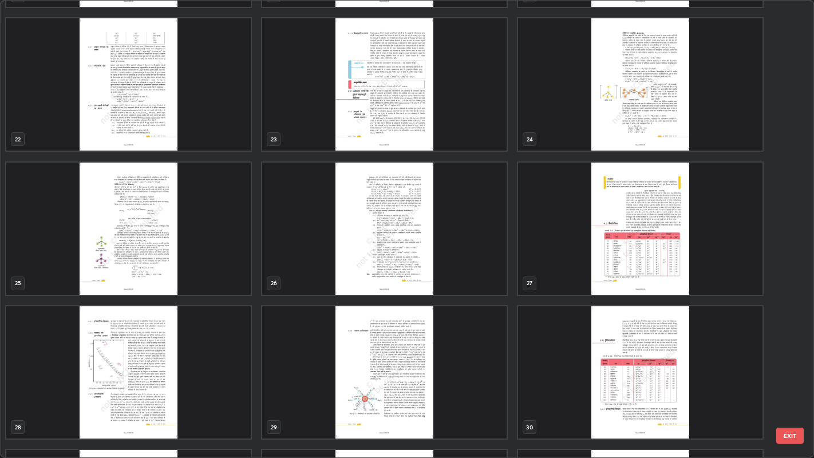
scroll to position [951, 0]
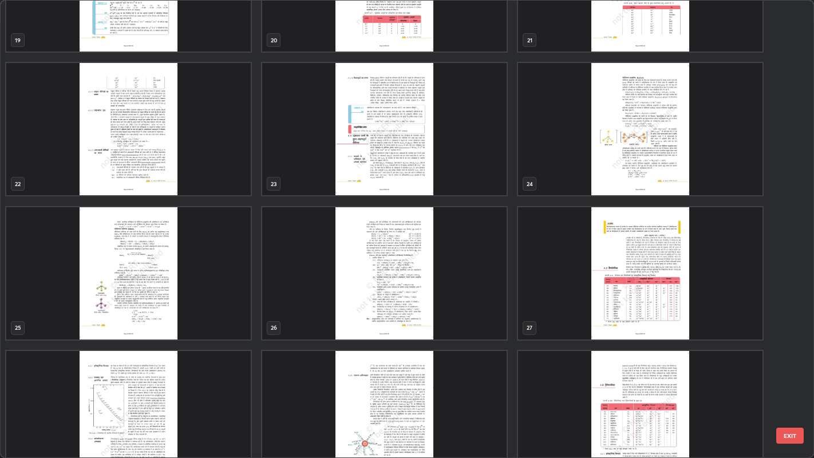
click at [176, 272] on img "grid" at bounding box center [128, 273] width 244 height 132
click at [176, 280] on img "grid" at bounding box center [128, 273] width 244 height 132
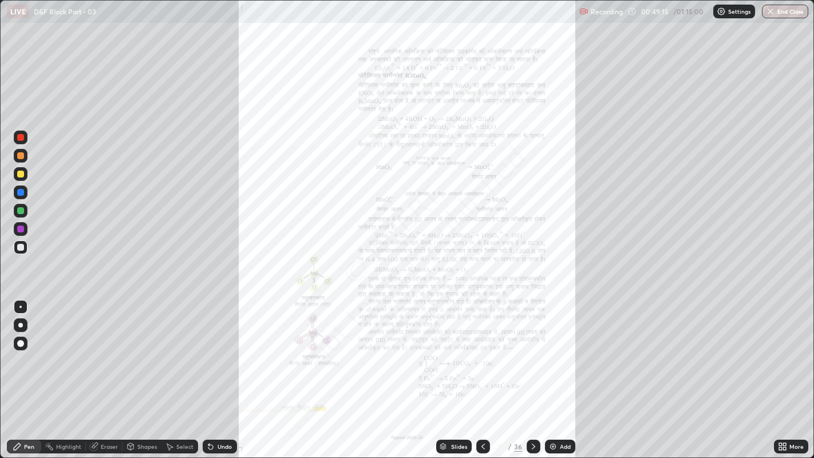
click at [182, 273] on img "grid" at bounding box center [128, 273] width 244 height 132
click at [785, 350] on icon at bounding box center [784, 444] width 3 height 3
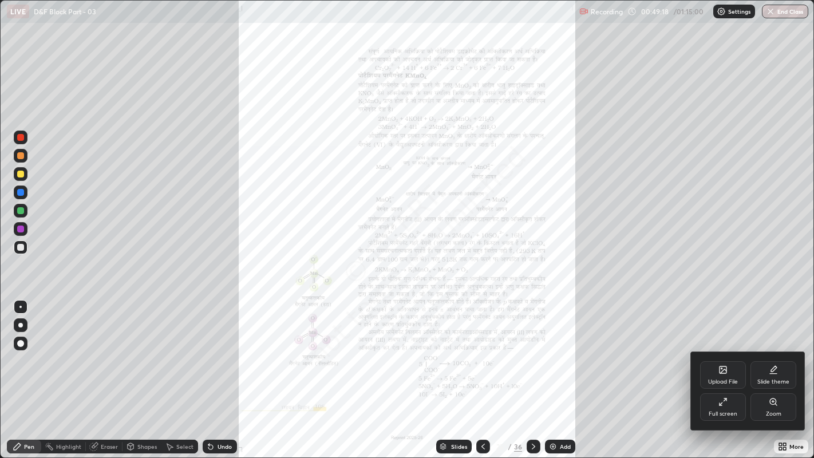
click at [782, 350] on div "Zoom" at bounding box center [774, 406] width 46 height 27
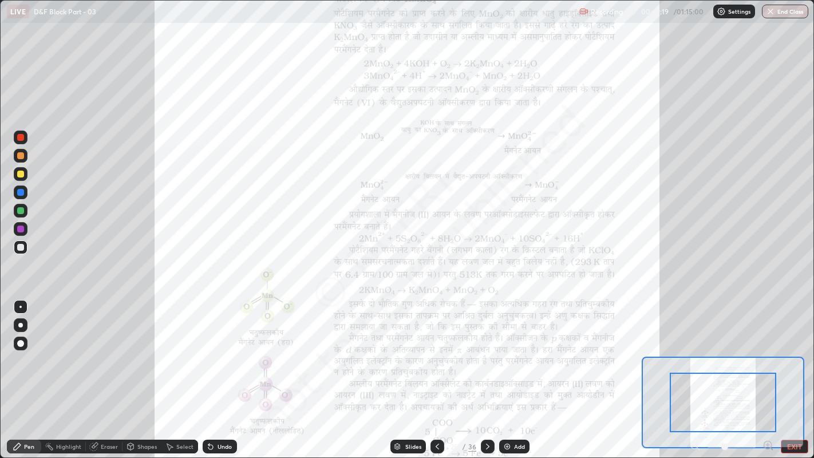
click at [766, 350] on icon at bounding box center [768, 445] width 11 height 11
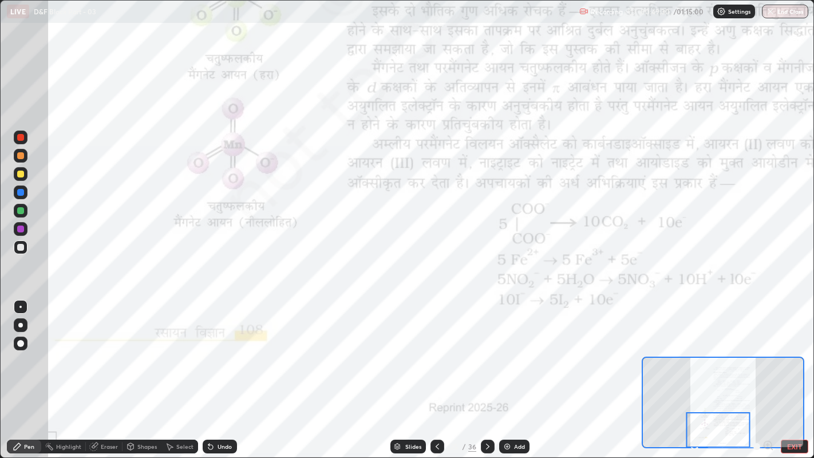
click at [21, 135] on div at bounding box center [20, 137] width 7 height 7
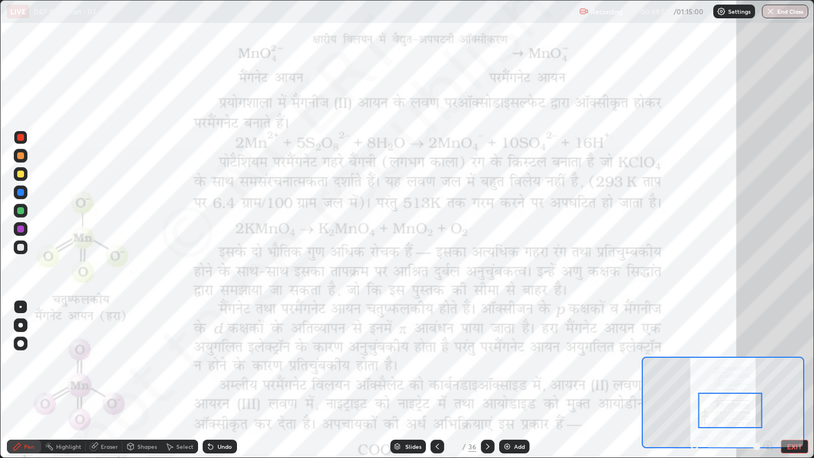
click at [792, 350] on button "EXIT" at bounding box center [794, 447] width 27 height 14
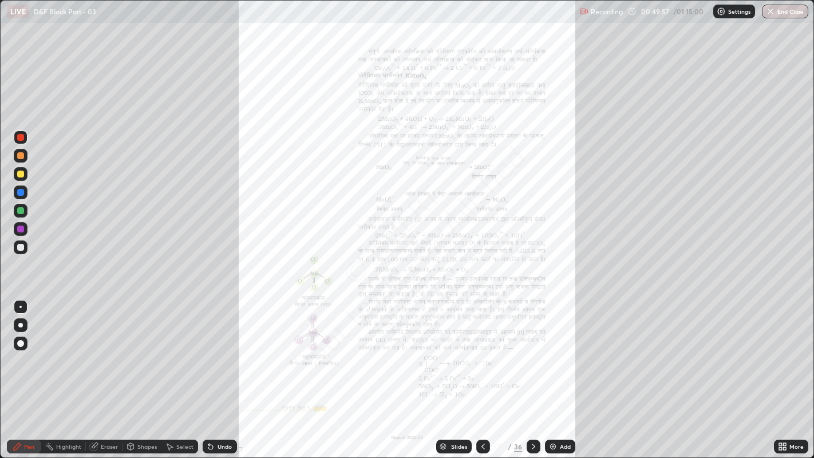
click at [456, 350] on div "Slides" at bounding box center [459, 447] width 16 height 6
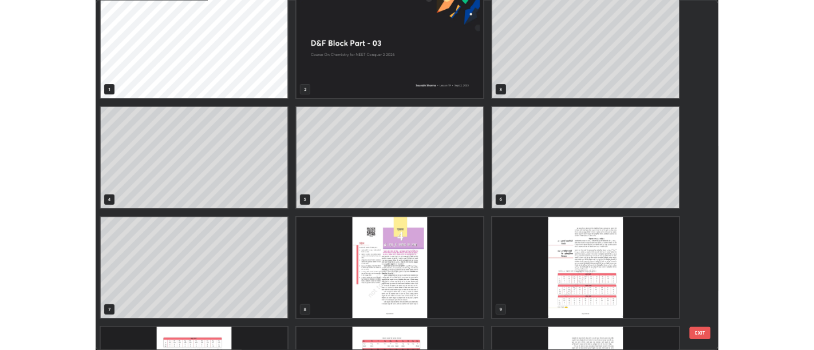
scroll to position [11, 0]
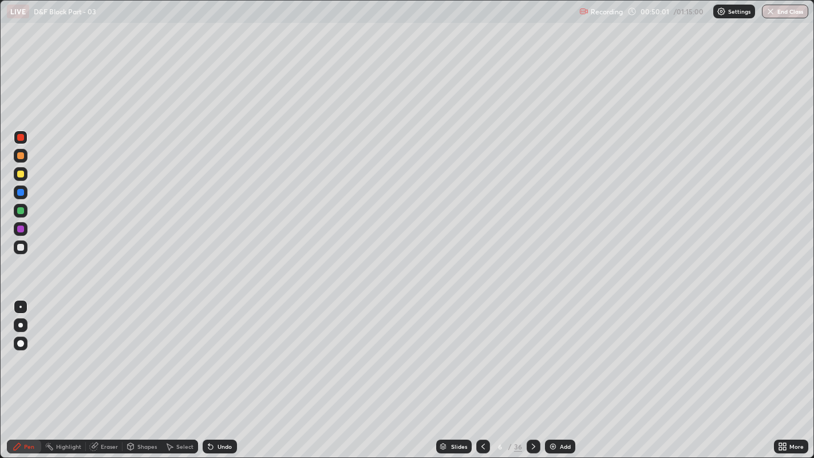
click at [532, 350] on icon at bounding box center [533, 446] width 9 height 9
click at [17, 248] on div at bounding box center [20, 247] width 7 height 7
click at [232, 350] on div "Undo" at bounding box center [220, 447] width 34 height 14
click at [233, 350] on div "Undo" at bounding box center [220, 447] width 34 height 14
click at [218, 350] on div "Undo" at bounding box center [225, 447] width 14 height 6
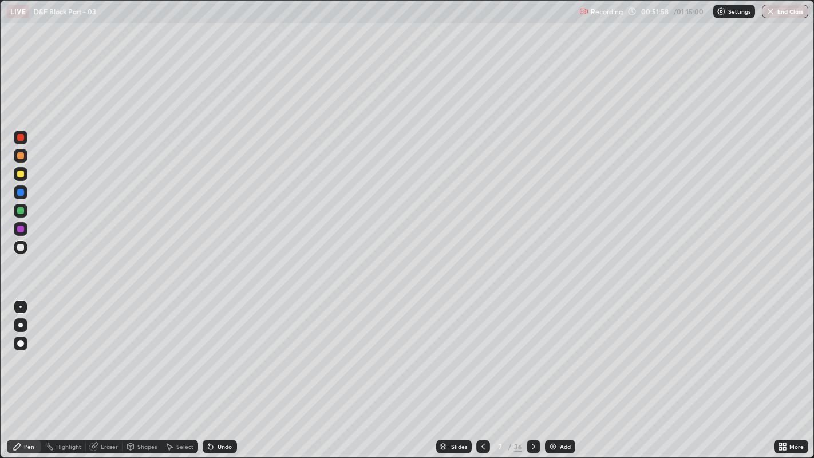
click at [172, 350] on icon at bounding box center [169, 446] width 9 height 9
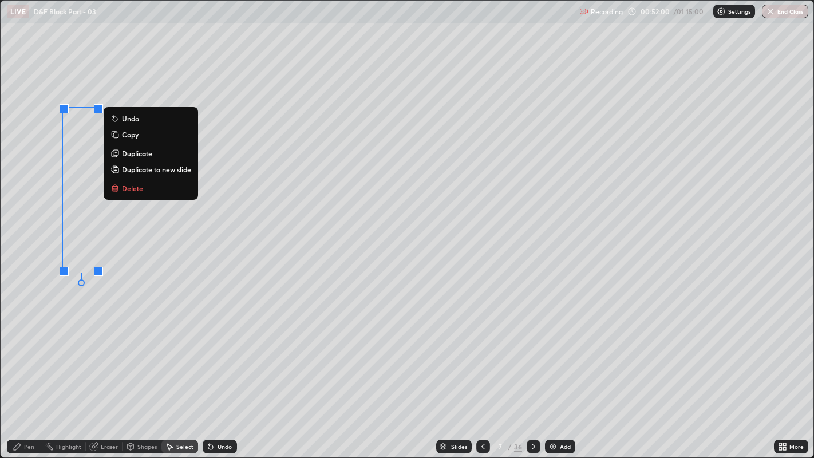
click at [154, 187] on button "Delete" at bounding box center [150, 189] width 85 height 14
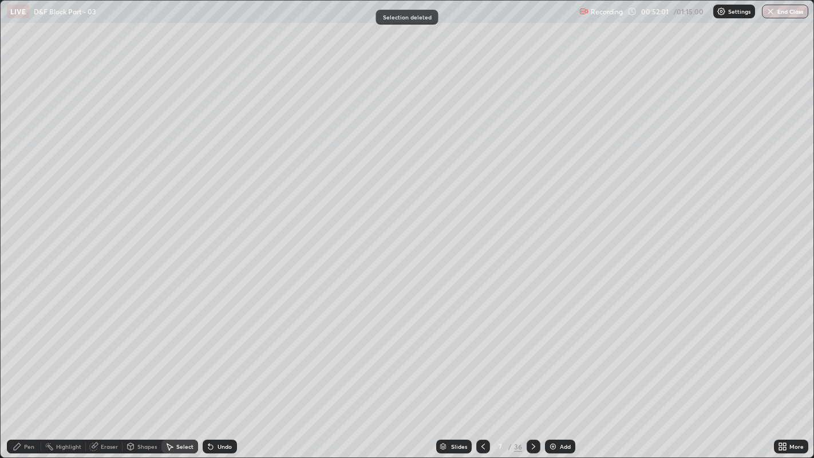
click at [18, 350] on icon at bounding box center [17, 446] width 9 height 9
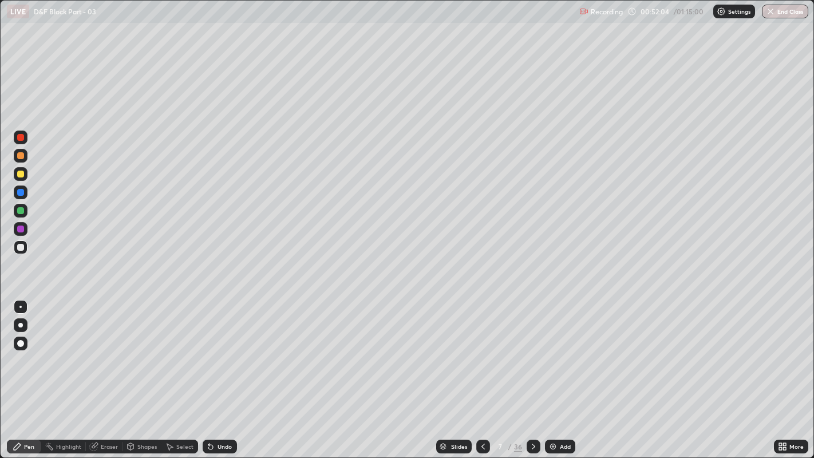
click at [230, 350] on div "Undo" at bounding box center [225, 447] width 14 height 6
click at [226, 350] on div "Undo" at bounding box center [220, 447] width 34 height 14
click at [21, 250] on div at bounding box center [20, 247] width 7 height 7
click at [562, 350] on div "Add" at bounding box center [565, 447] width 11 height 6
click at [224, 350] on div "Undo" at bounding box center [220, 447] width 34 height 14
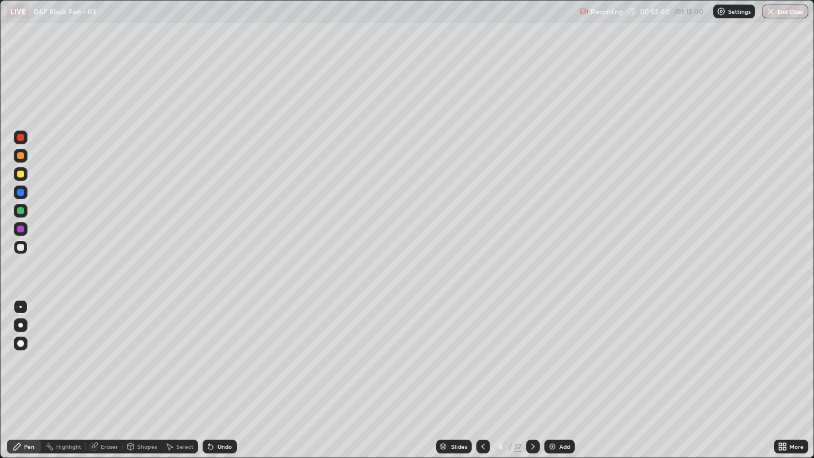
click at [219, 350] on div "Undo" at bounding box center [225, 447] width 14 height 6
click at [23, 175] on div at bounding box center [20, 174] width 7 height 7
click at [21, 247] on div at bounding box center [20, 247] width 7 height 7
click at [554, 350] on img at bounding box center [552, 446] width 9 height 9
click at [218, 350] on div "Undo" at bounding box center [225, 447] width 14 height 6
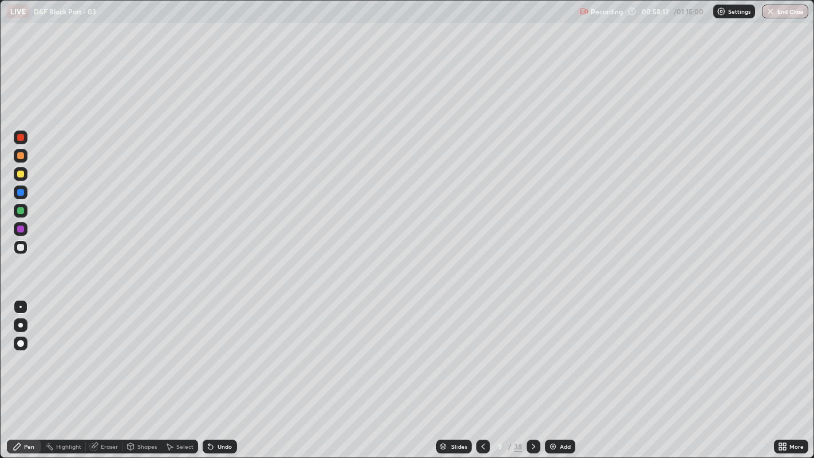
click at [224, 350] on div "Undo" at bounding box center [225, 447] width 14 height 6
click at [116, 350] on div "Eraser" at bounding box center [104, 447] width 37 height 14
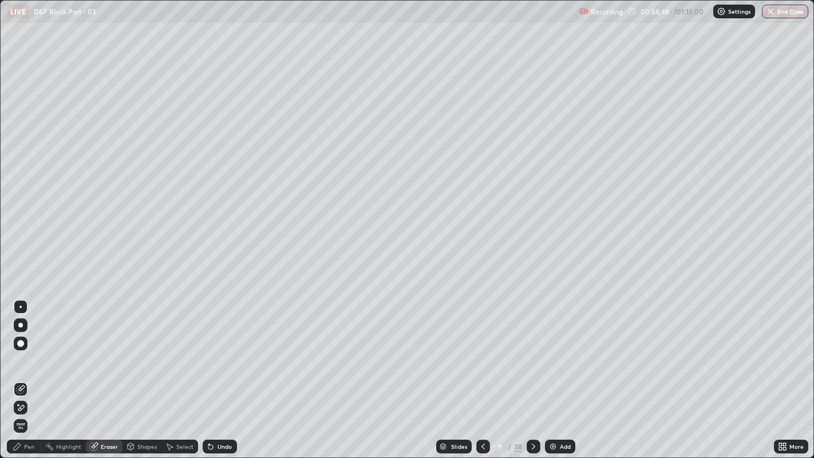
click at [34, 350] on div "Pen" at bounding box center [24, 447] width 34 height 14
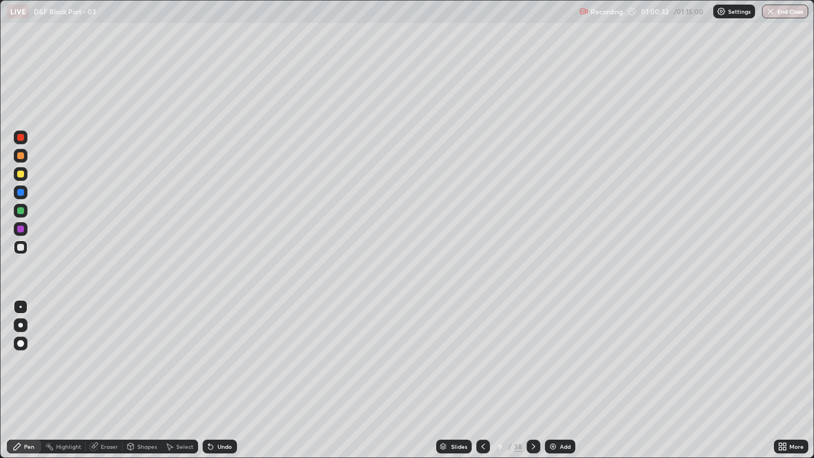
click at [22, 171] on div at bounding box center [20, 174] width 7 height 7
click at [17, 250] on div at bounding box center [21, 247] width 14 height 14
click at [179, 350] on div "Select" at bounding box center [184, 447] width 17 height 6
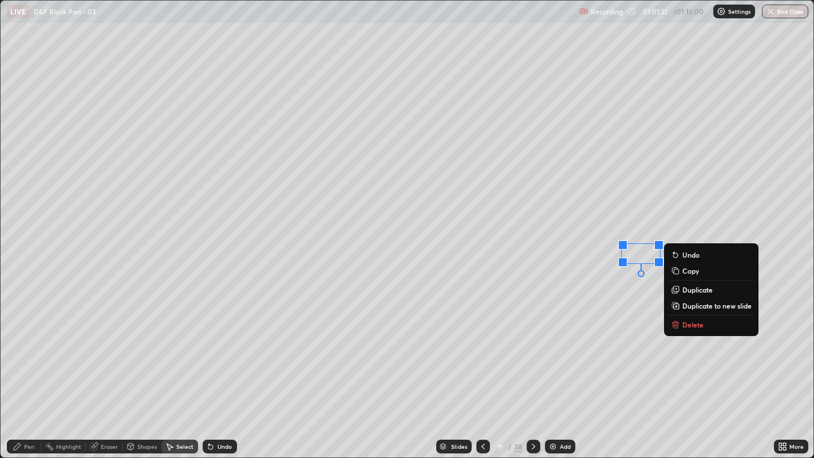
click at [644, 222] on div "0 ° Undo Copy Duplicate Duplicate to new slide Delete" at bounding box center [408, 229] width 814 height 457
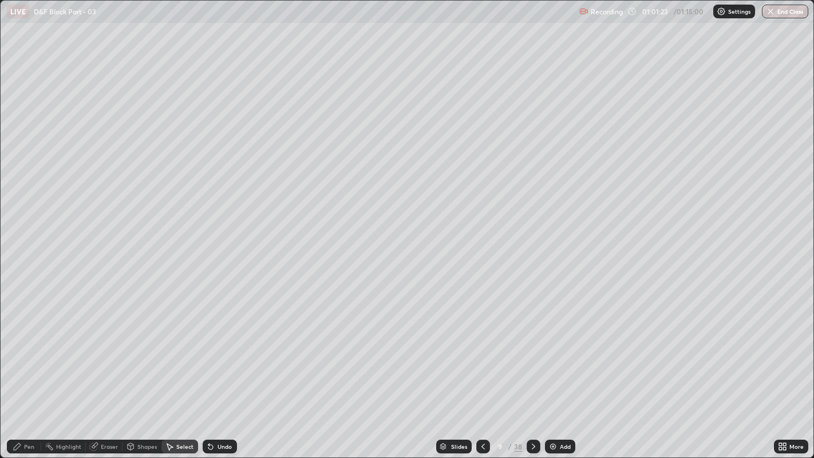
click at [109, 350] on div "Eraser" at bounding box center [109, 447] width 17 height 6
click at [30, 350] on div "Pen" at bounding box center [29, 447] width 10 height 6
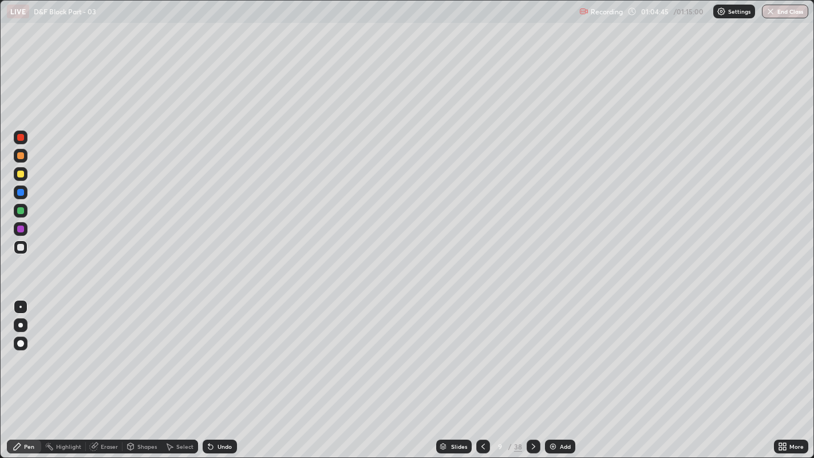
click at [564, 350] on div "Add" at bounding box center [565, 447] width 11 height 6
click at [226, 350] on div "Undo" at bounding box center [220, 447] width 34 height 14
click at [98, 350] on div "Eraser" at bounding box center [104, 447] width 37 height 14
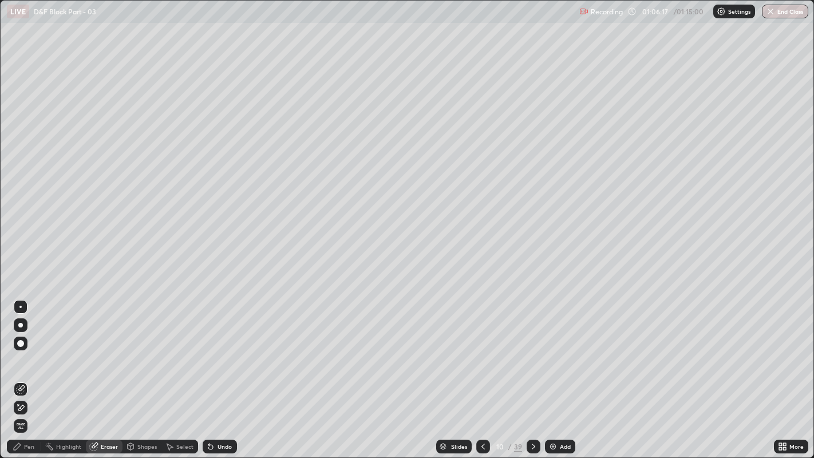
click at [29, 350] on div "Pen" at bounding box center [29, 447] width 10 height 6
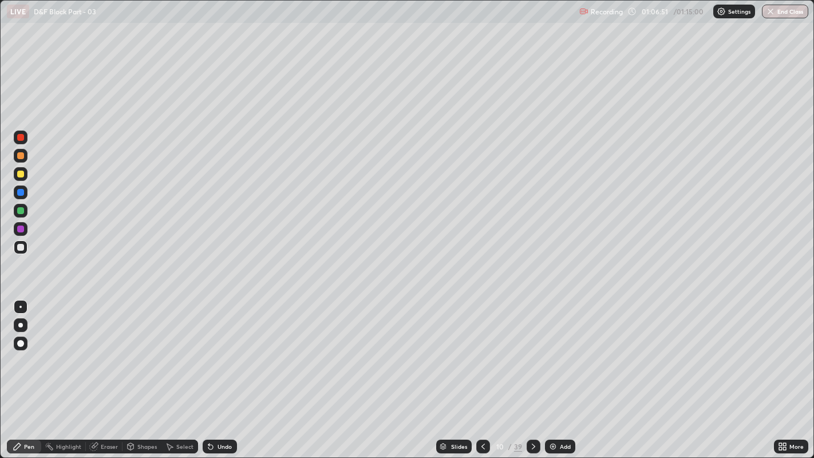
click at [20, 173] on div at bounding box center [20, 174] width 7 height 7
click at [173, 350] on icon at bounding box center [169, 446] width 9 height 9
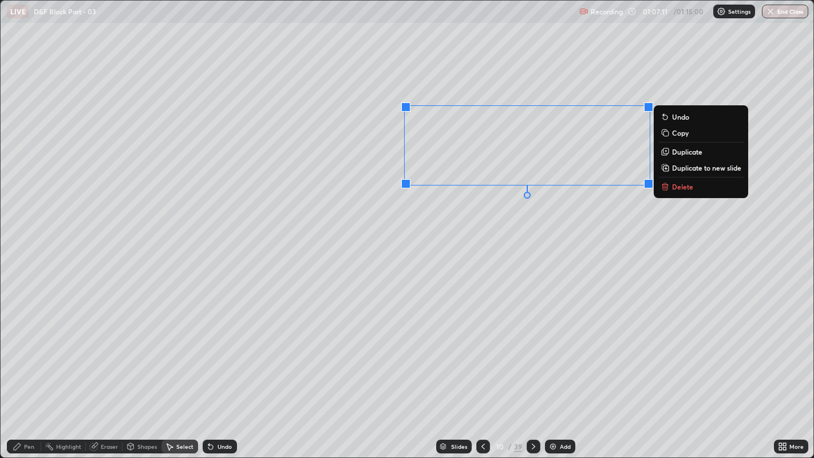
click at [518, 236] on div "0 ° Undo Copy Duplicate Duplicate to new slide Delete" at bounding box center [408, 229] width 814 height 457
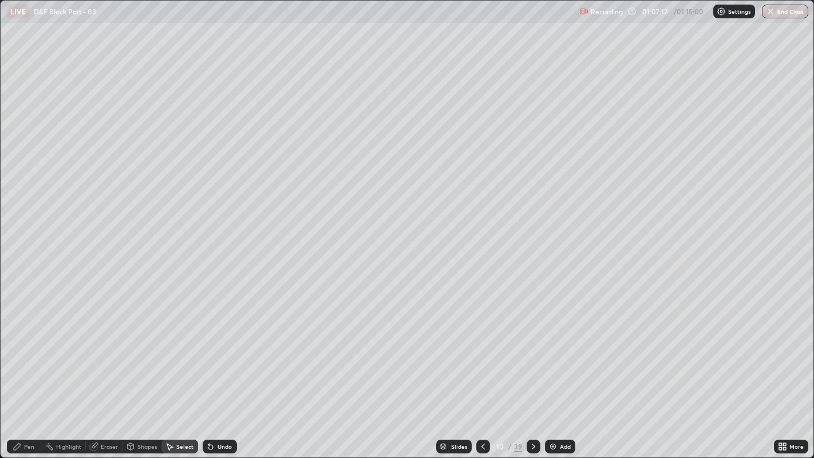
click at [18, 350] on icon at bounding box center [17, 446] width 9 height 9
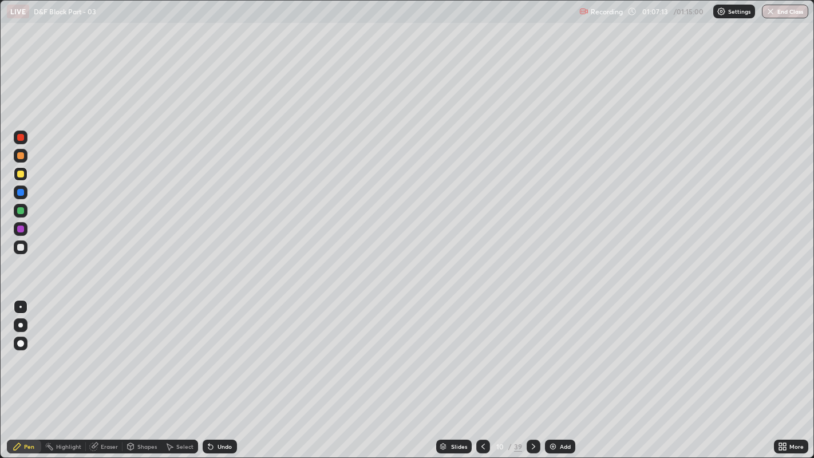
click at [22, 252] on div at bounding box center [21, 247] width 14 height 14
click at [219, 350] on div "Undo" at bounding box center [225, 447] width 14 height 6
click at [217, 350] on div "Undo" at bounding box center [220, 447] width 34 height 14
click at [19, 174] on div at bounding box center [20, 174] width 7 height 7
click at [21, 249] on div at bounding box center [20, 247] width 7 height 7
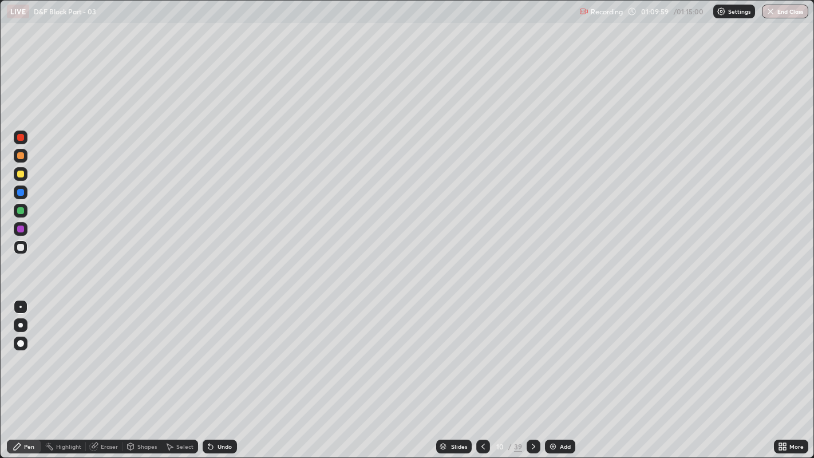
click at [532, 350] on icon at bounding box center [533, 446] width 9 height 9
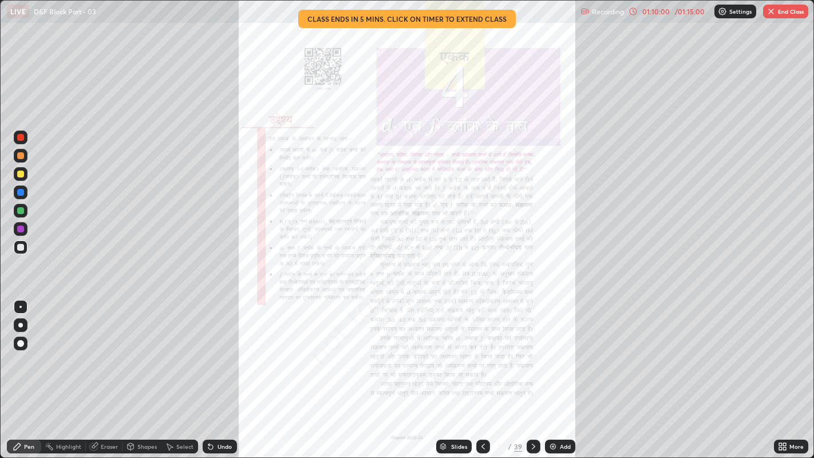
click at [482, 350] on icon at bounding box center [483, 446] width 9 height 9
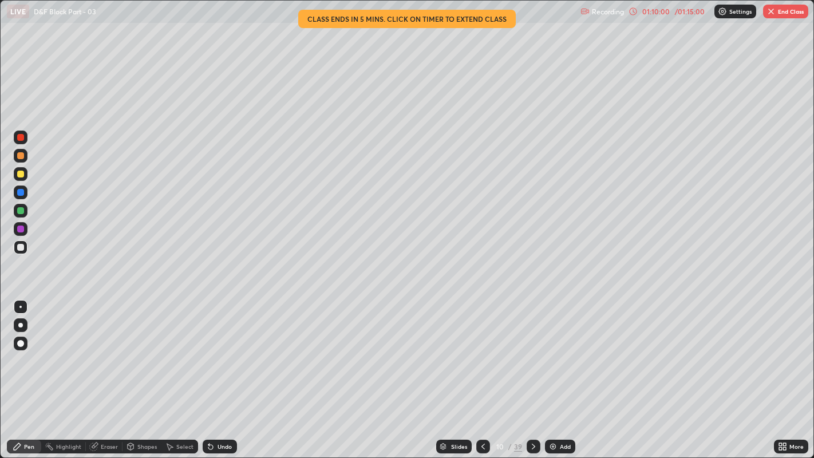
click at [562, 350] on div "Add" at bounding box center [560, 447] width 30 height 14
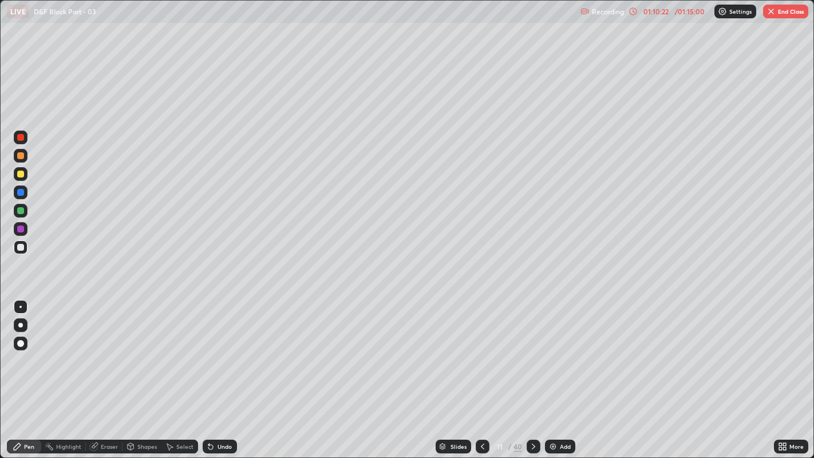
click at [209, 350] on icon at bounding box center [210, 447] width 5 height 5
click at [784, 15] on button "End Class" at bounding box center [785, 12] width 45 height 14
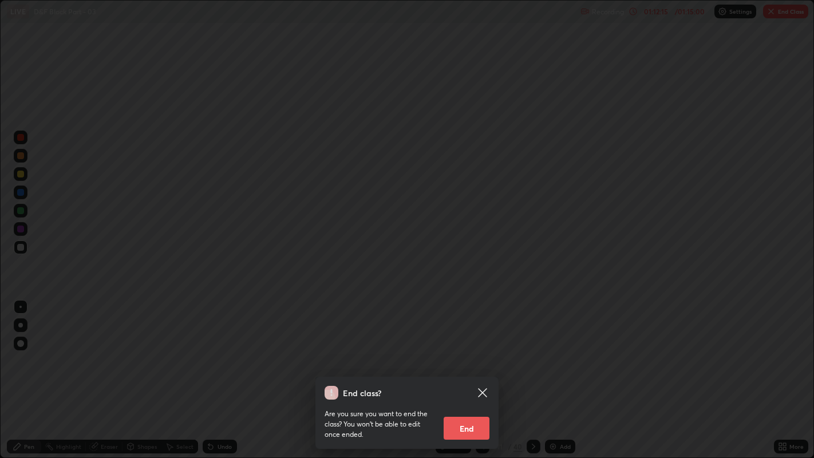
click at [467, 350] on button "End" at bounding box center [467, 428] width 46 height 23
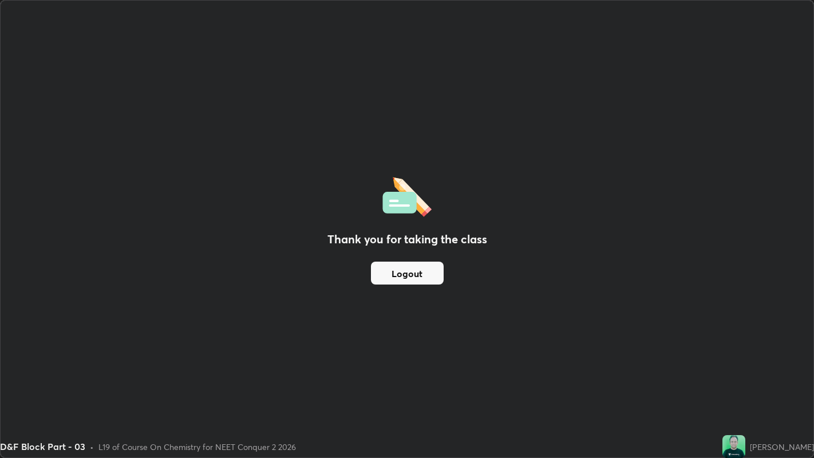
click at [772, 38] on div "Thank you for taking the class Logout" at bounding box center [407, 229] width 813 height 457
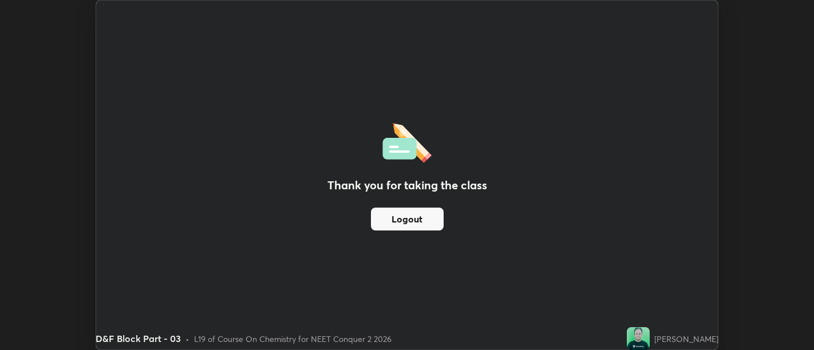
scroll to position [56907, 56444]
